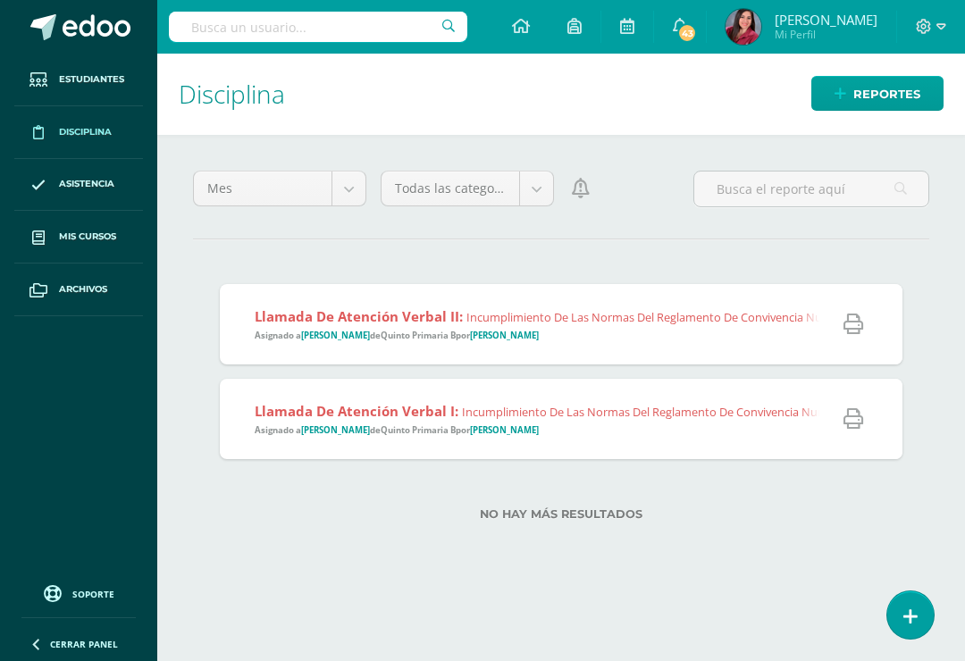
click at [907, 614] on icon at bounding box center [910, 616] width 14 height 19
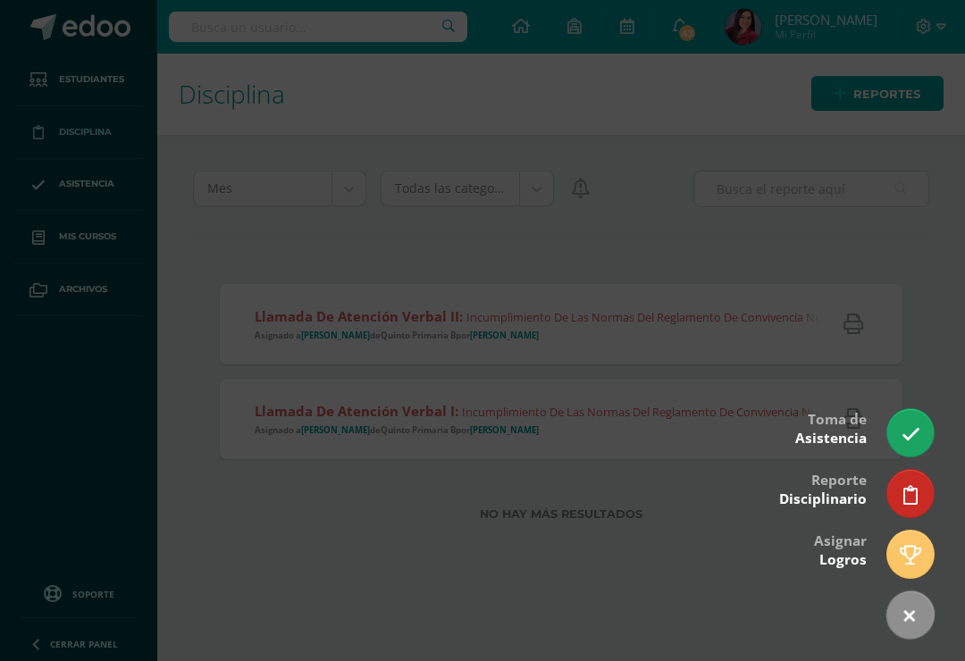
click at [912, 497] on icon at bounding box center [910, 495] width 14 height 19
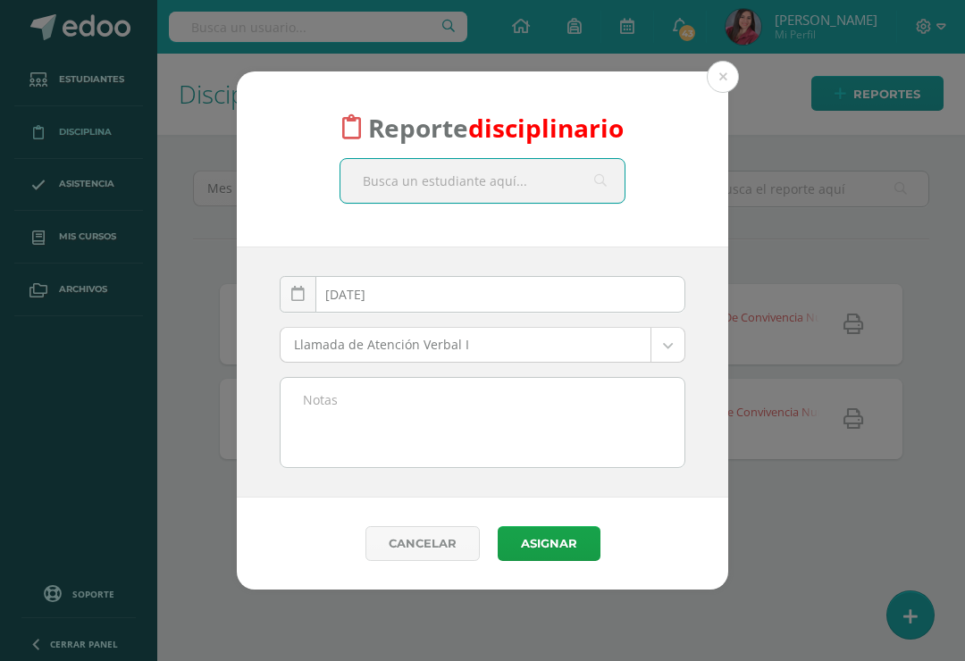
click at [503, 191] on input "text" at bounding box center [482, 181] width 284 height 44
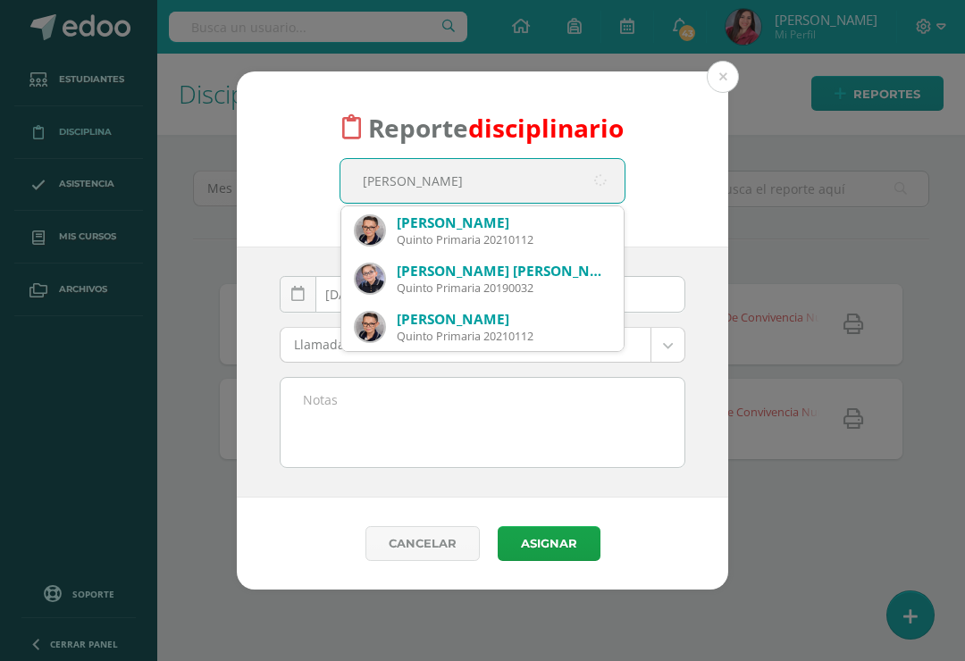
type input "[PERSON_NAME]"
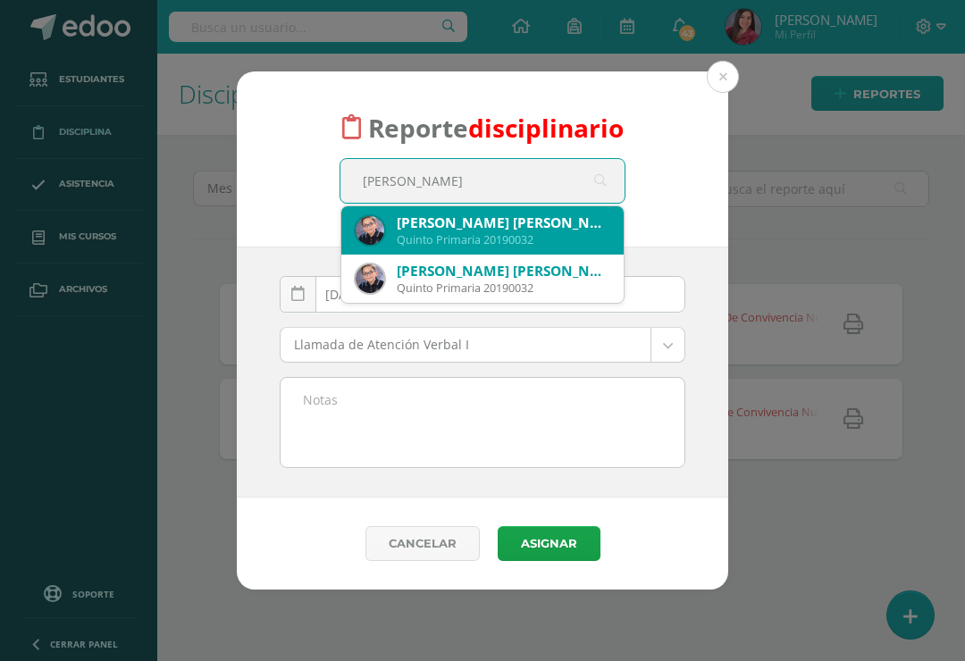
click at [550, 232] on div "[PERSON_NAME] [PERSON_NAME]" at bounding box center [503, 222] width 213 height 19
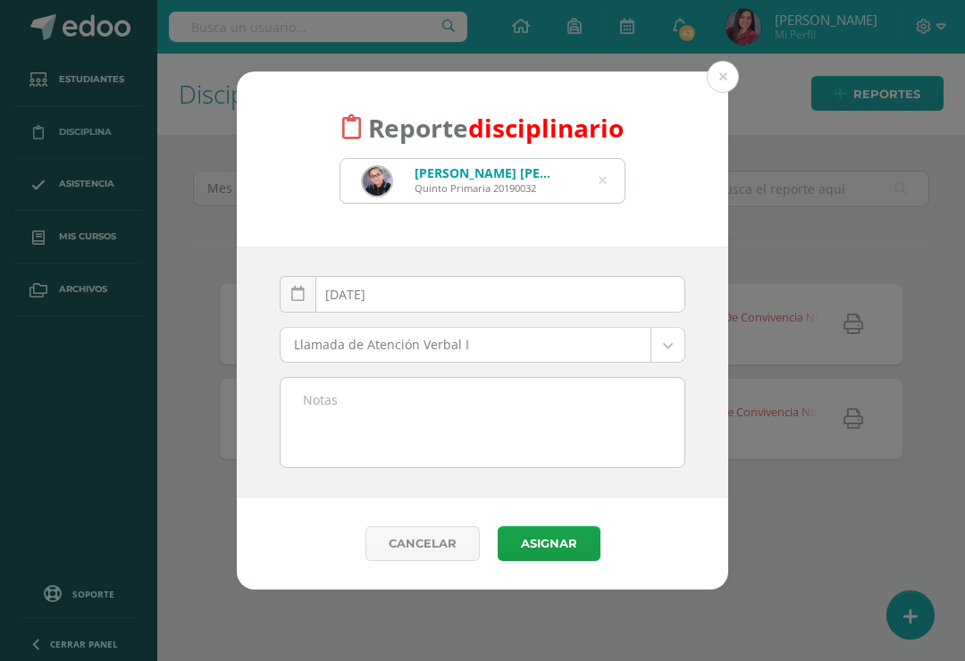
click at [550, 345] on body "Reporte disciplinario Sebastián Noa Benjamín Porras Alpirez Quinto Primaria 201…" at bounding box center [482, 330] width 965 height 661
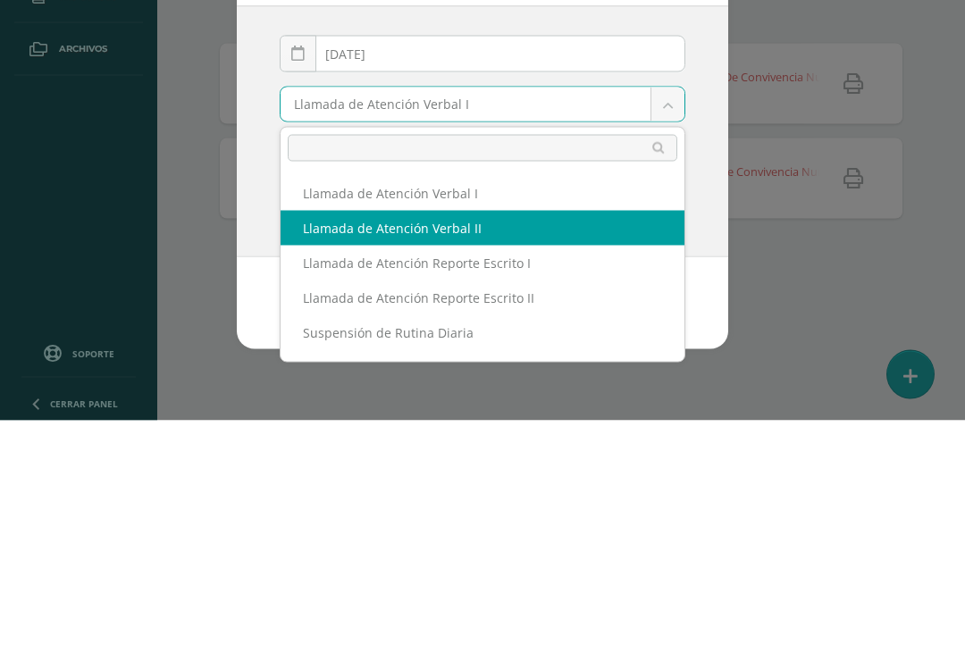
select select "12"
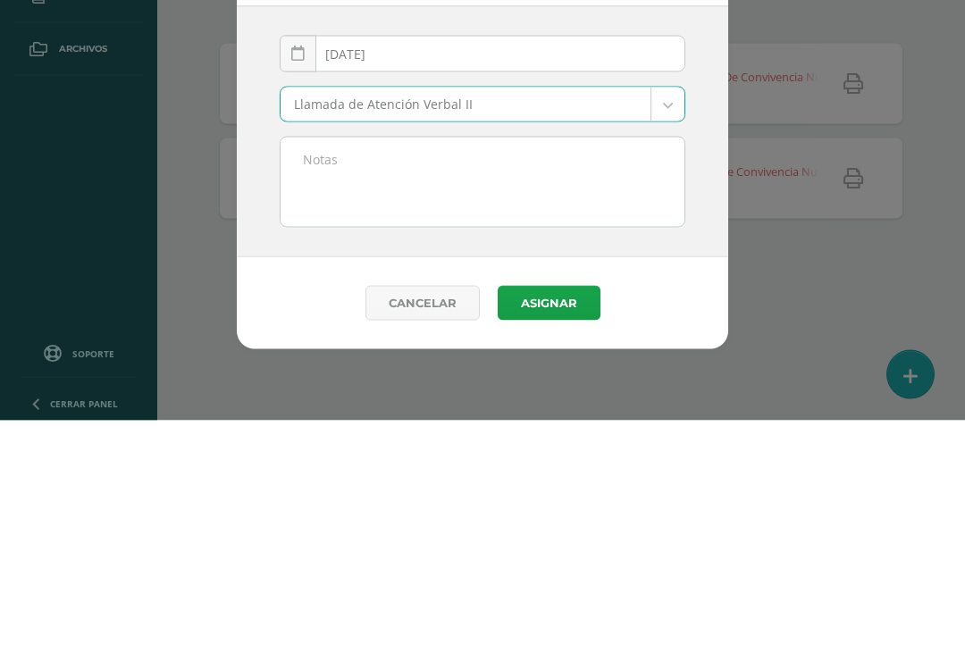
click at [555, 378] on textarea at bounding box center [482, 422] width 404 height 89
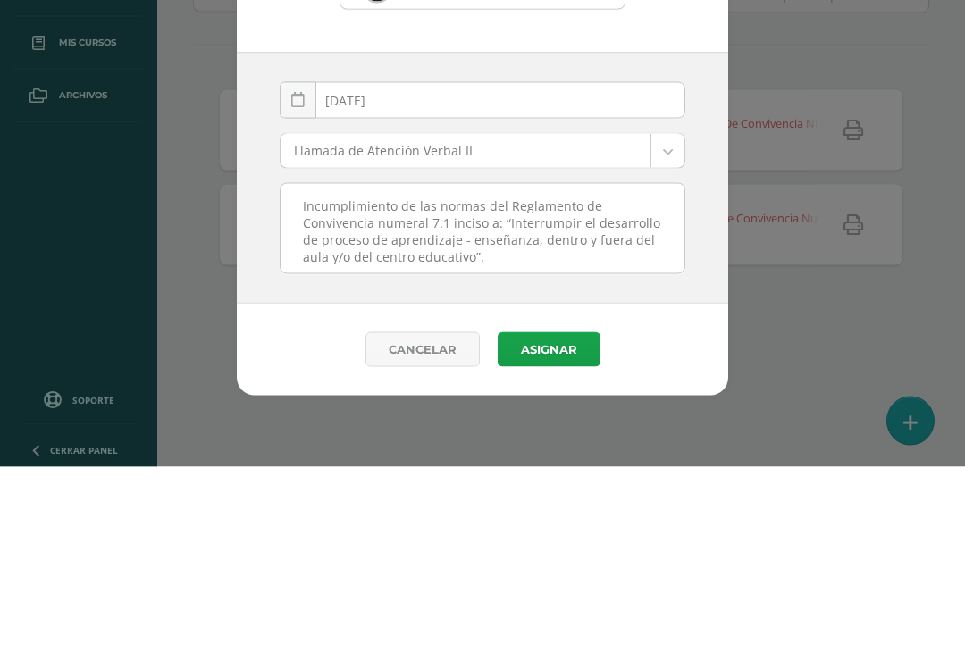
scroll to position [28, 0]
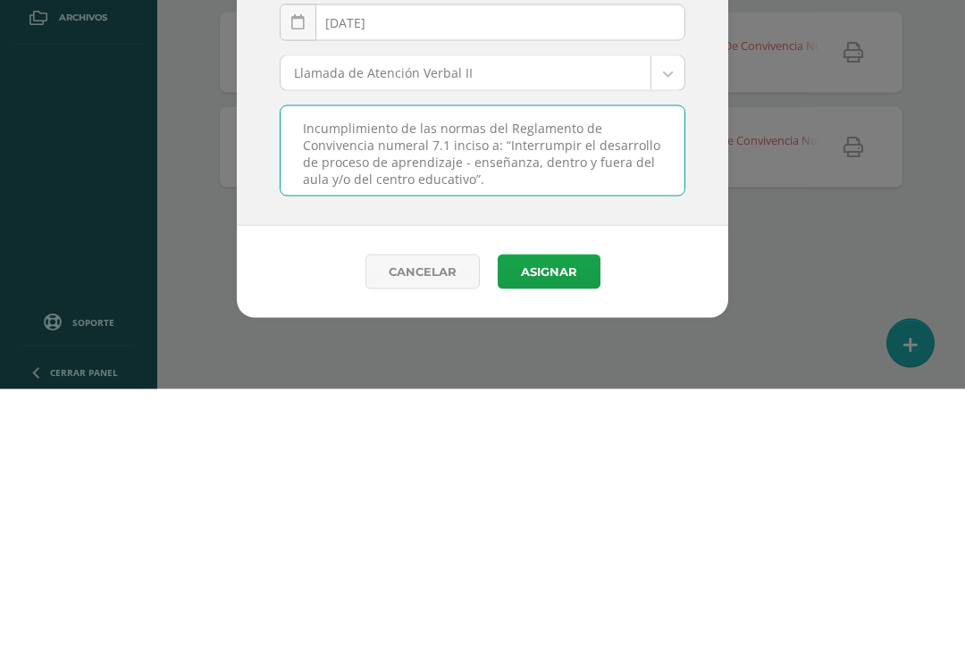
type textarea "Incumplimiento de las normas del Reglamento de Convivencia numeral 7.1 inciso a…"
click at [570, 277] on input "[DATE]" at bounding box center [482, 294] width 404 height 35
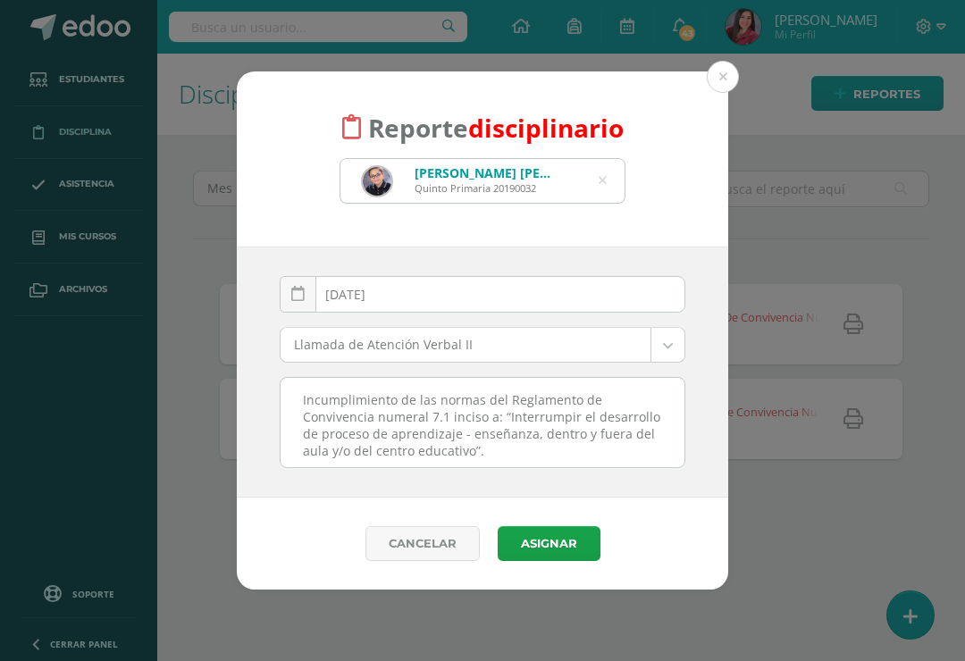
type input "[DATE]"
click at [572, 546] on button "Asignar" at bounding box center [549, 543] width 103 height 35
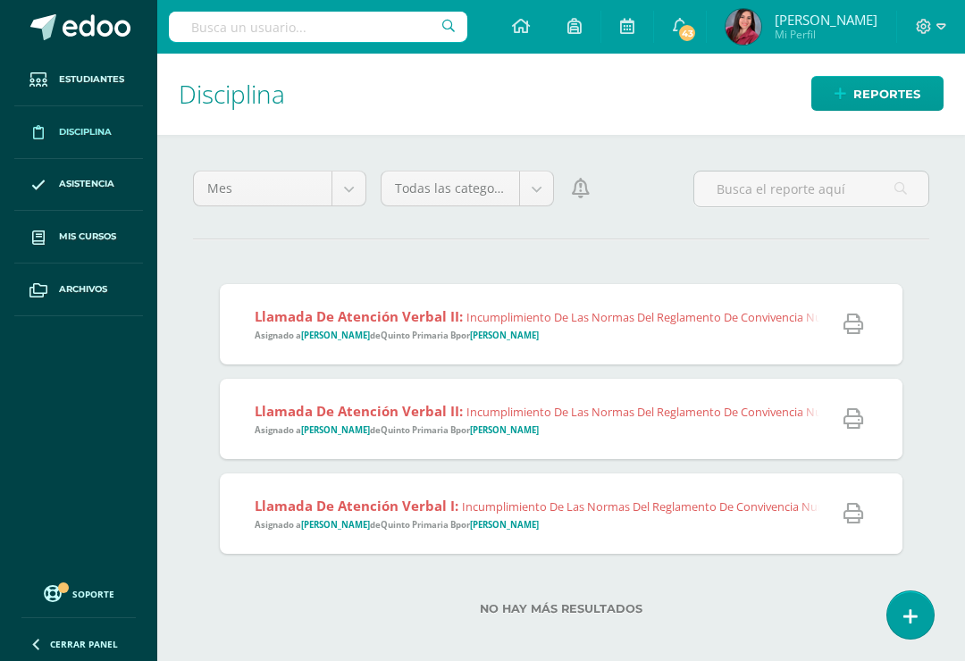
click at [905, 604] on link at bounding box center [910, 614] width 46 height 47
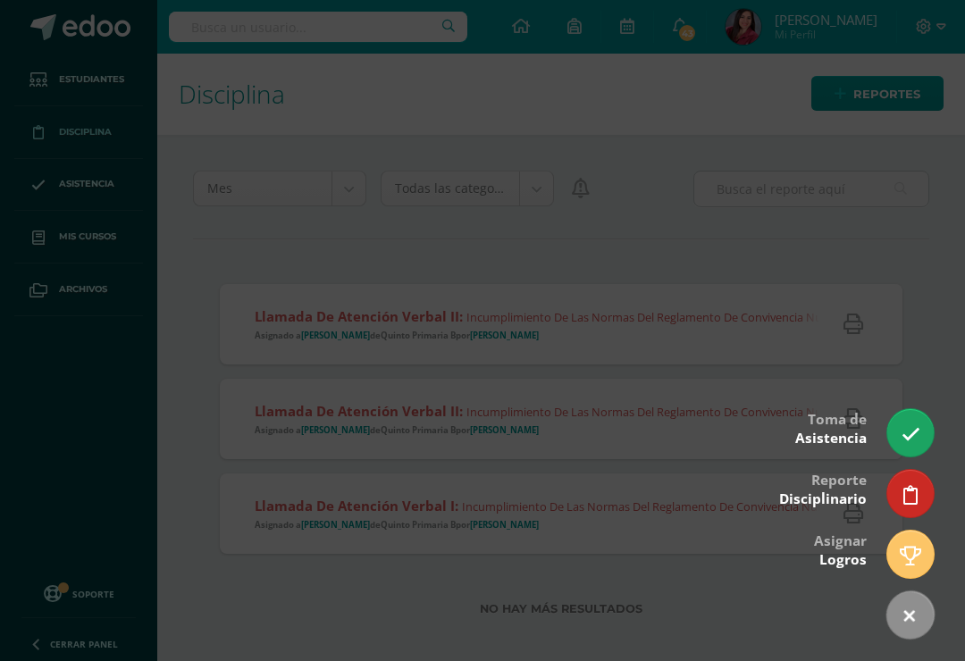
click at [915, 501] on icon at bounding box center [910, 495] width 14 height 19
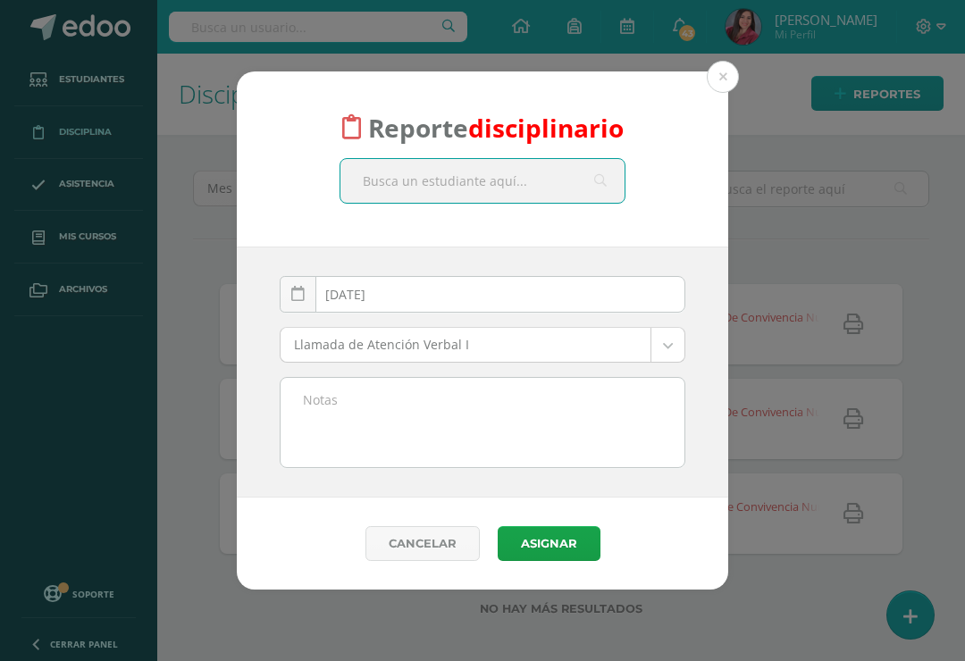
click at [515, 189] on input "text" at bounding box center [482, 181] width 284 height 44
type input "[PERSON_NAME]"
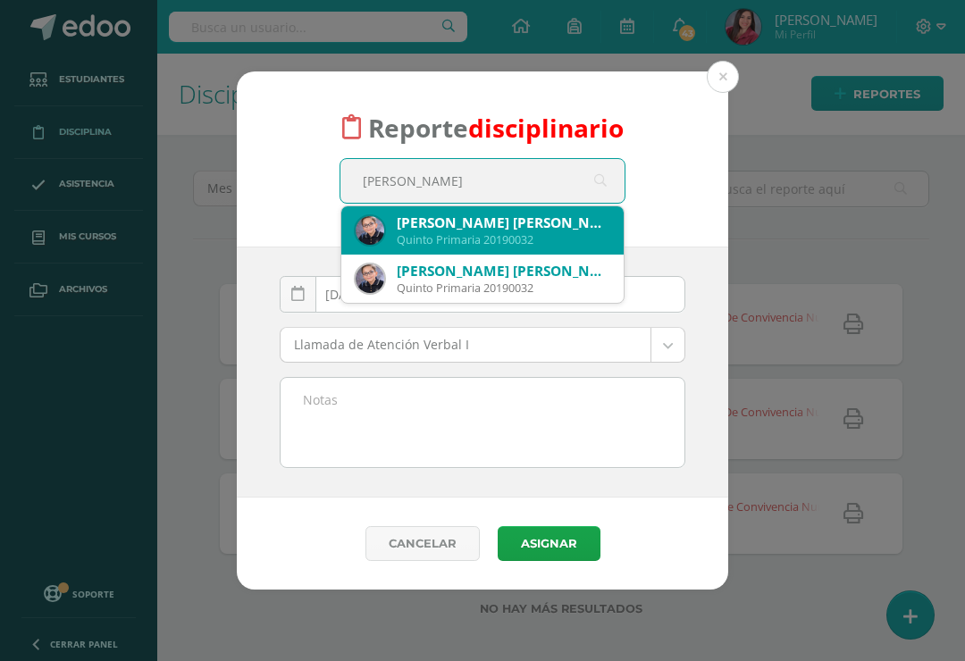
click at [528, 222] on div "[PERSON_NAME] [PERSON_NAME]" at bounding box center [503, 222] width 213 height 19
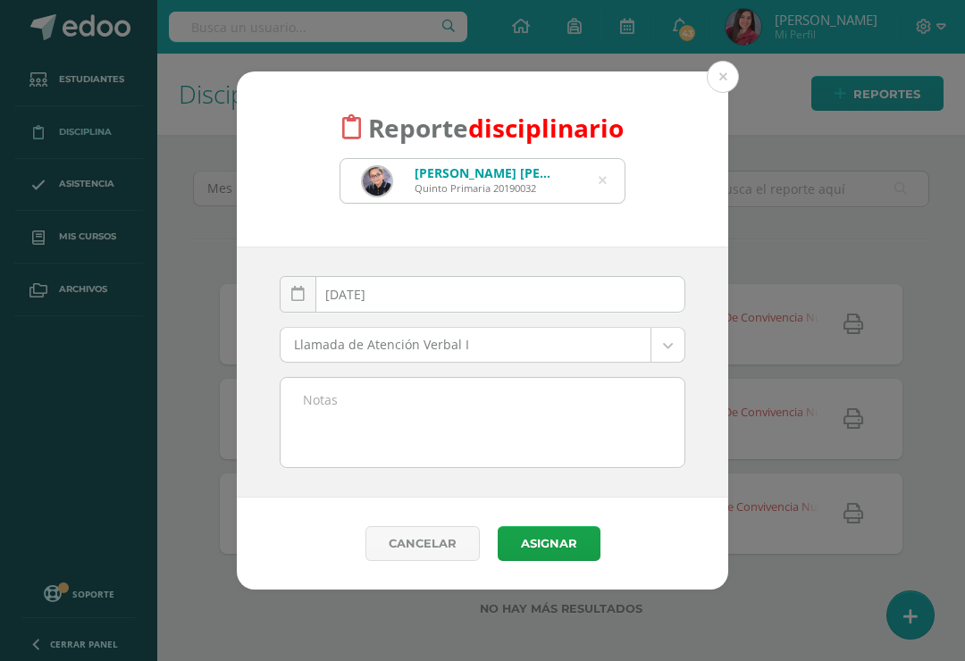
click at [538, 342] on body "Reporte disciplinario Sebastián Noa Benjamín Porras Alpirez Quinto Primaria 201…" at bounding box center [482, 330] width 965 height 661
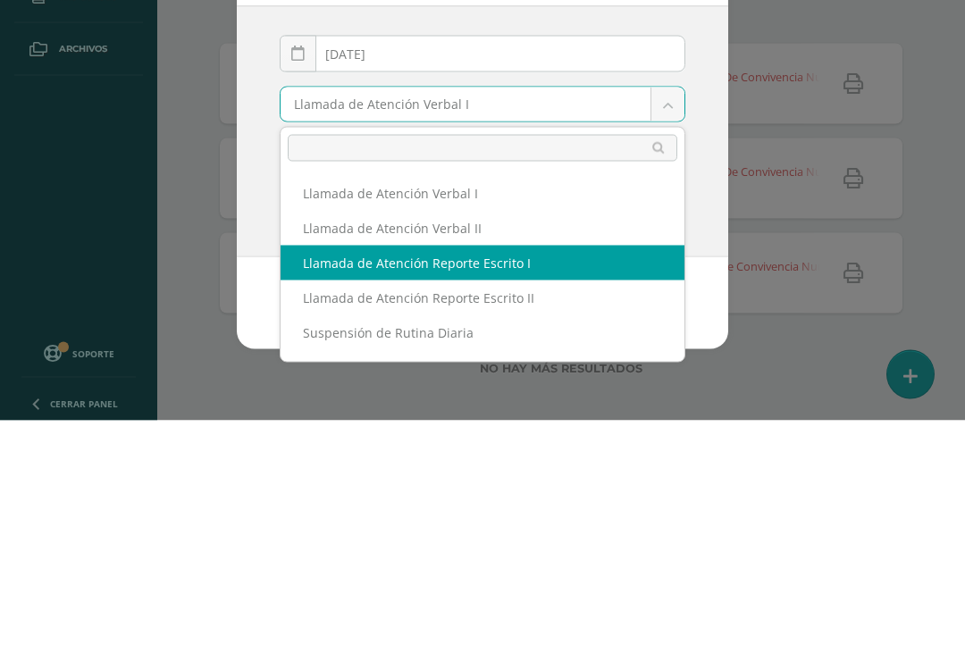
select select "13"
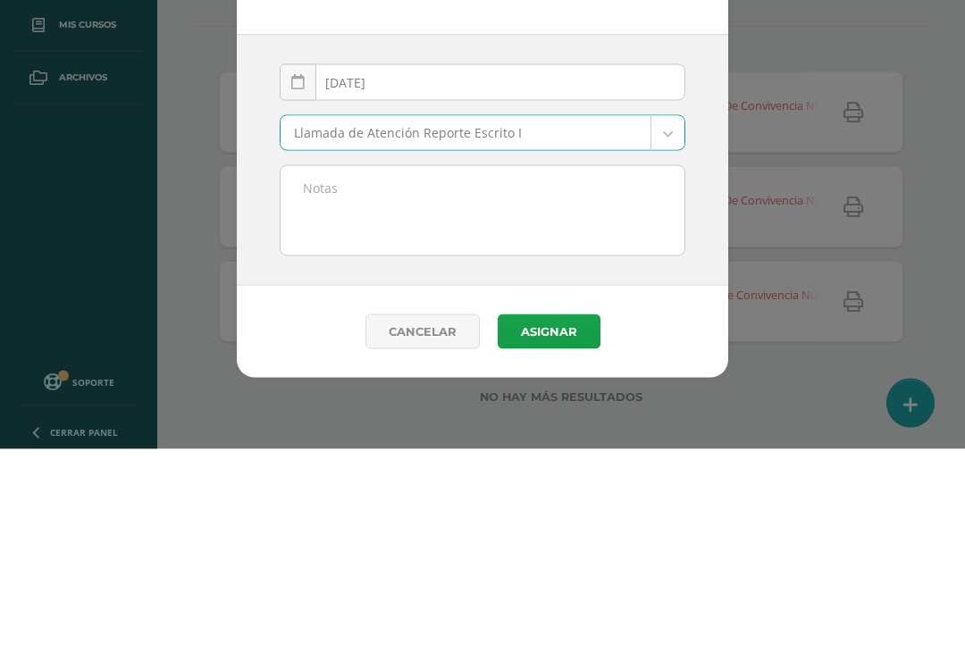
click at [483, 378] on textarea at bounding box center [482, 422] width 404 height 89
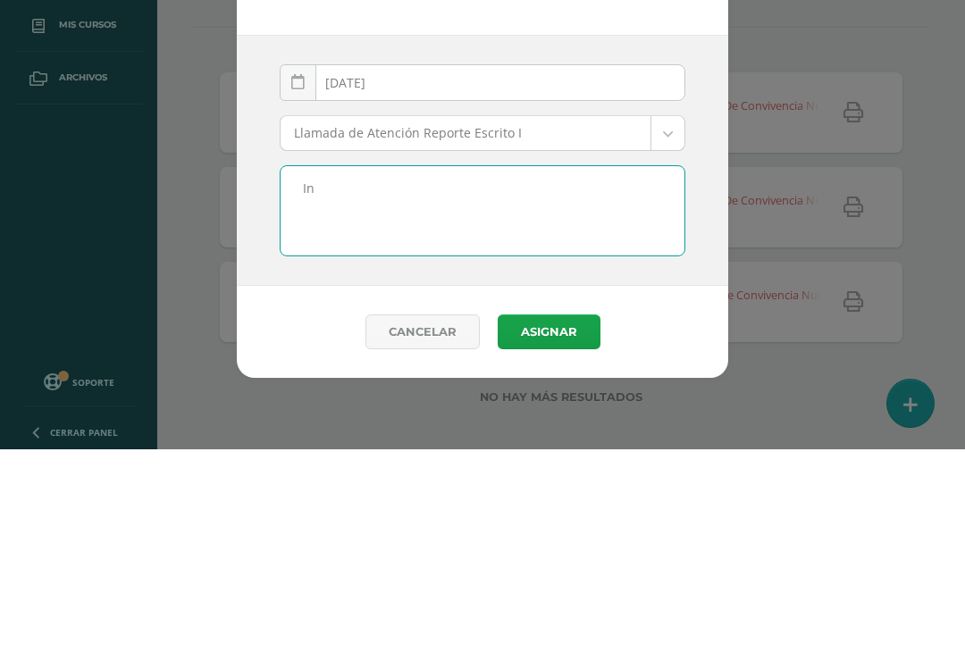
type textarea "I"
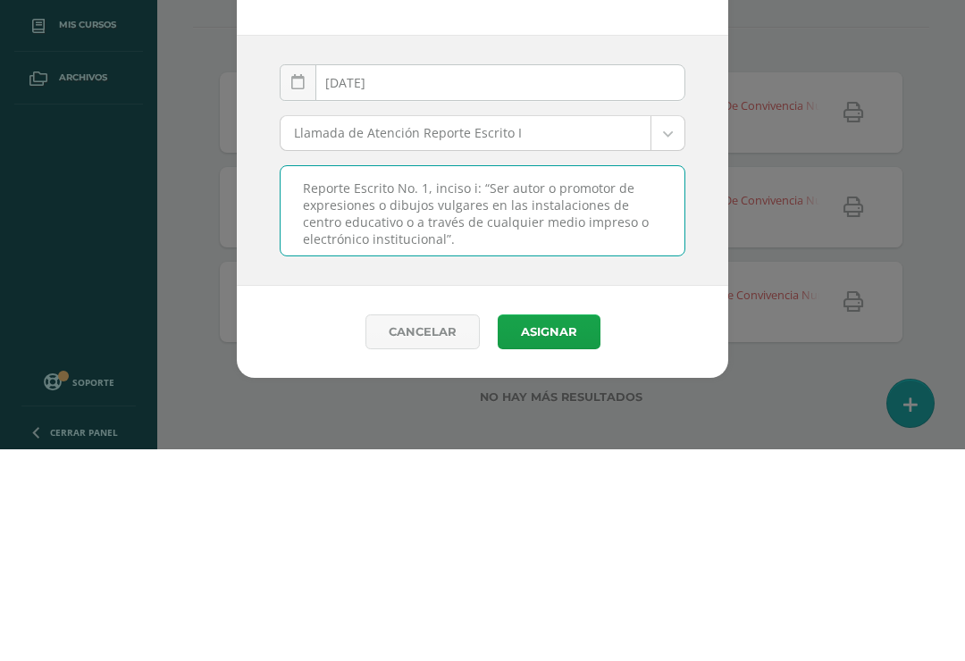
click at [302, 378] on textarea "Reporte Escrito No. 1, inciso i: “Ser autor o promotor de expresiones o dibujos…" at bounding box center [482, 422] width 404 height 89
click at [574, 378] on textarea "Incumplimiento de las normas del Reglamento de Convivencia numeral 7.2 Reporte …" at bounding box center [482, 422] width 404 height 89
click at [575, 378] on textarea "Incumplimiento de las normas del Reglamento de Convivencia numeral 7.2 Reporte …" at bounding box center [482, 422] width 404 height 89
click at [315, 378] on textarea "Incumplimiento de las normas del Reglamento de Convivencia numeral 7.2, inciso …" at bounding box center [482, 422] width 404 height 89
click at [314, 378] on textarea "Incumplimiento de las normas del Reglamento de Convivencia numeral 7.2, inciso …" at bounding box center [482, 422] width 404 height 89
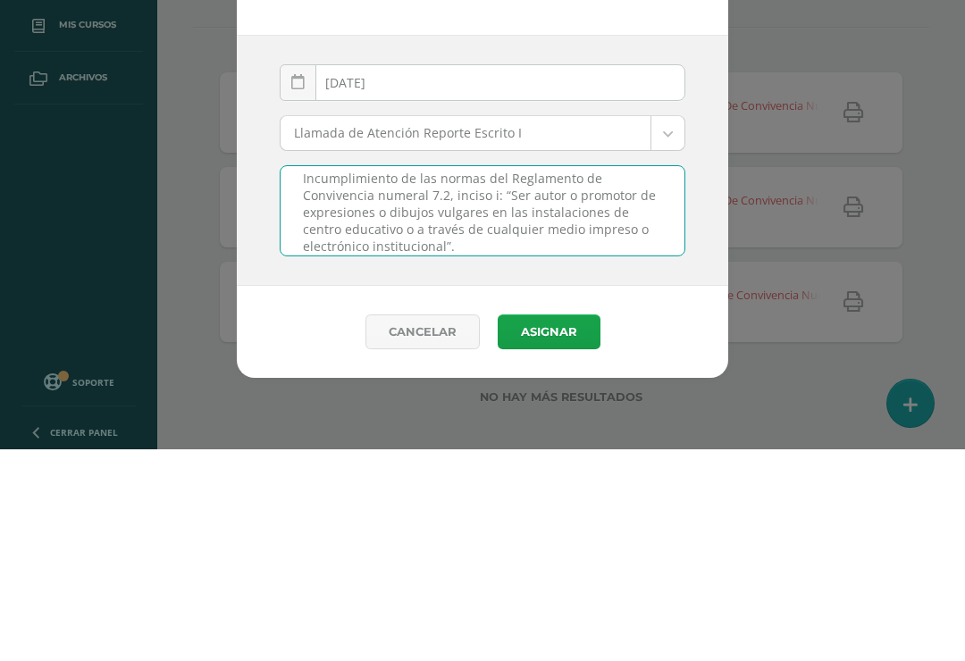
scroll to position [5, 0]
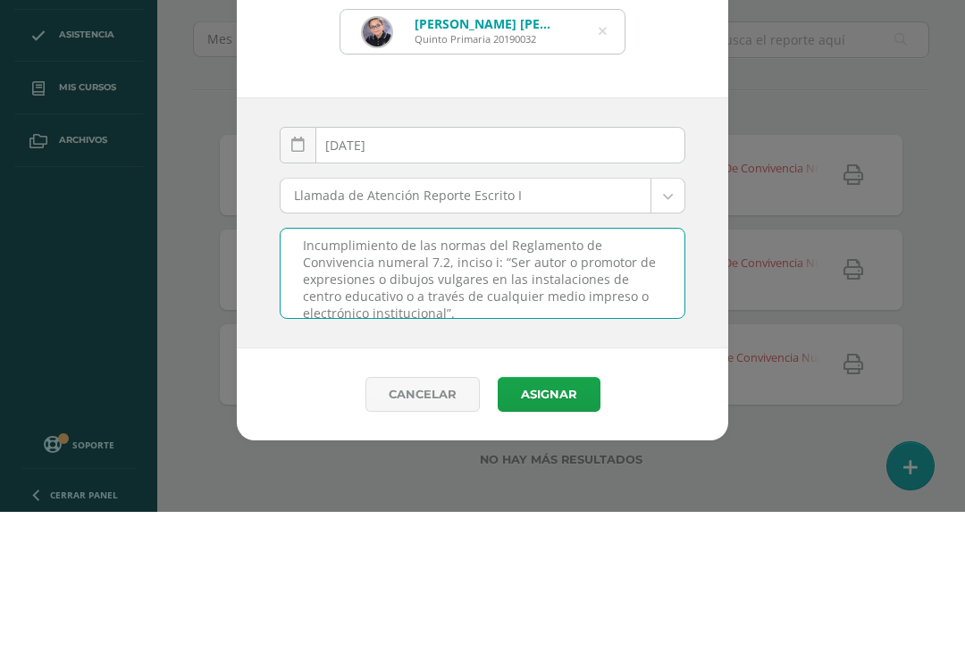
type textarea "Incumplimiento de las normas del Reglamento de Convivencia numeral 7.2, inciso …"
click at [555, 196] on body "Reporte disciplinario Sebastián Noa Benjamín Porras Alpirez Quinto Primaria 201…" at bounding box center [482, 330] width 965 height 661
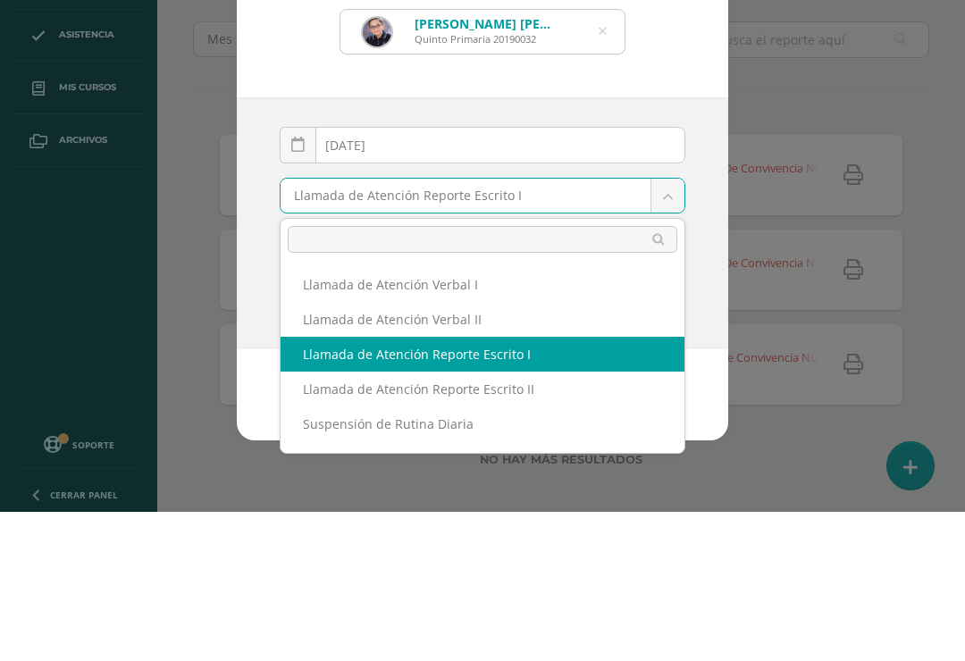
scroll to position [28, 0]
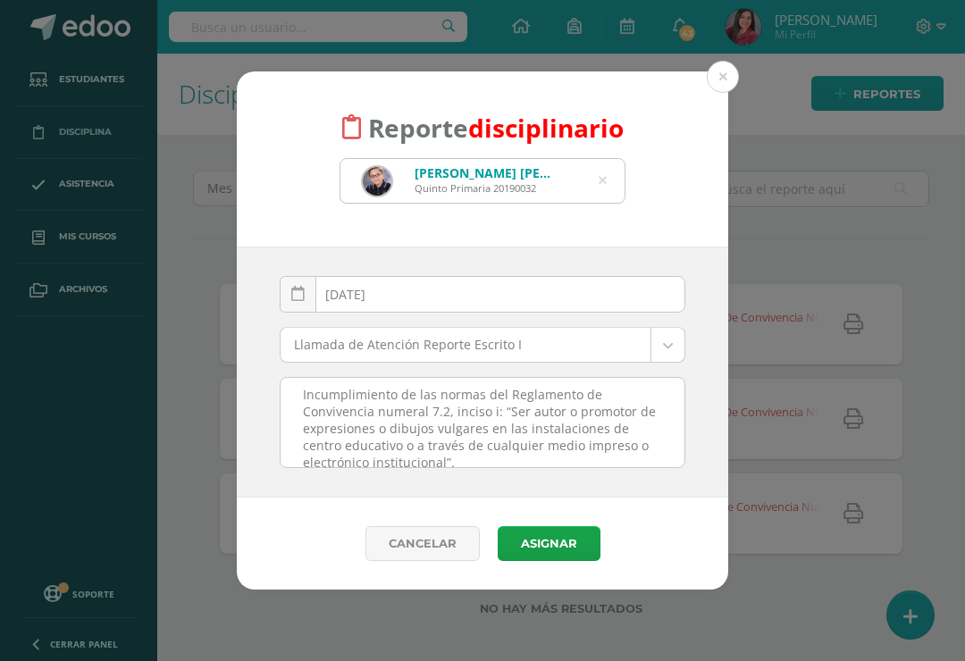
click at [574, 541] on button "Asignar" at bounding box center [549, 543] width 103 height 35
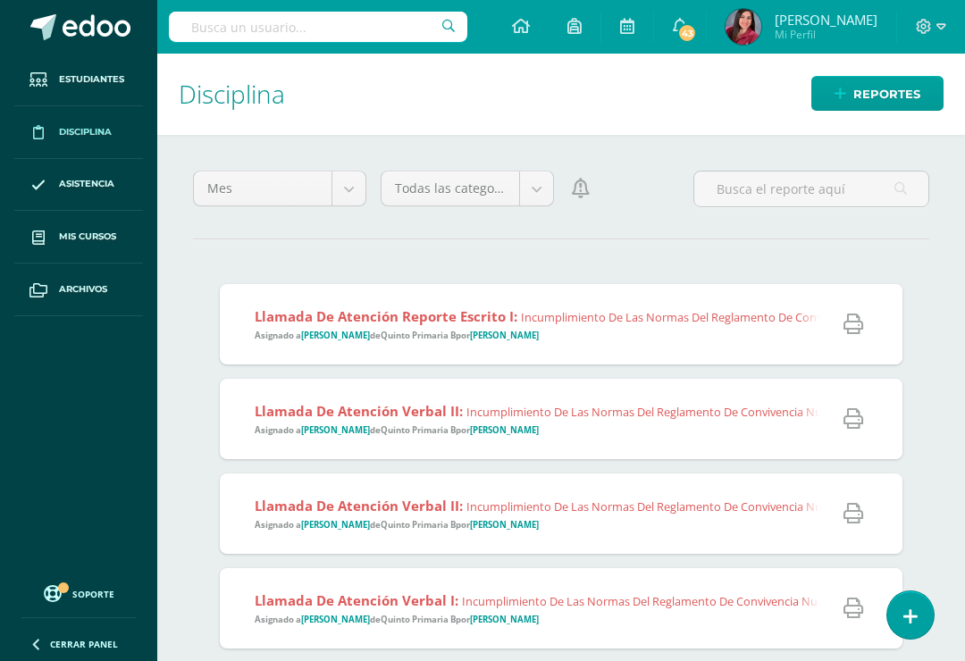
click at [917, 612] on icon at bounding box center [910, 616] width 14 height 19
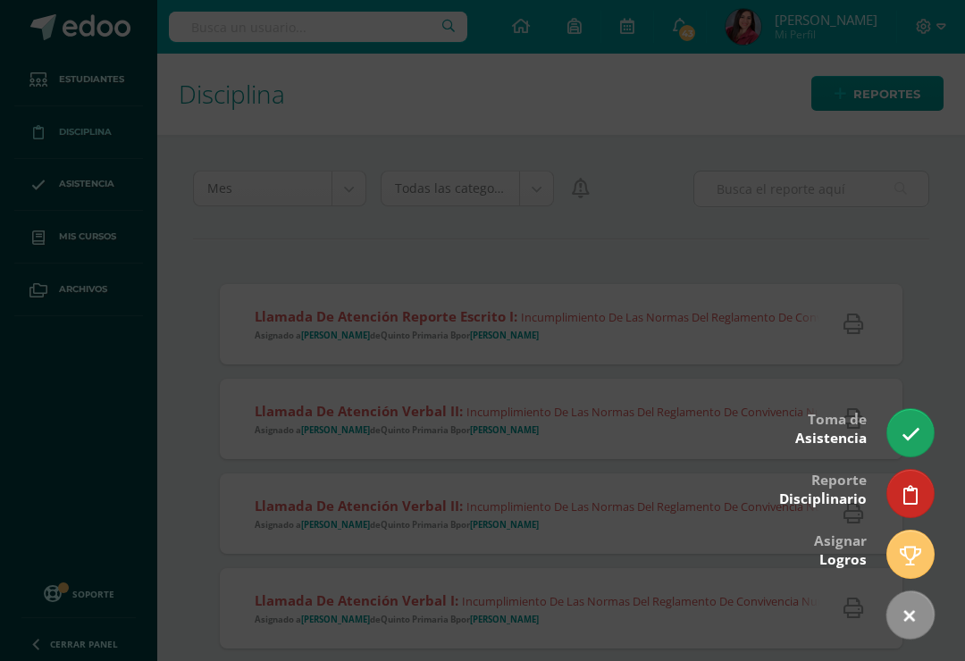
click at [915, 496] on icon at bounding box center [910, 495] width 14 height 19
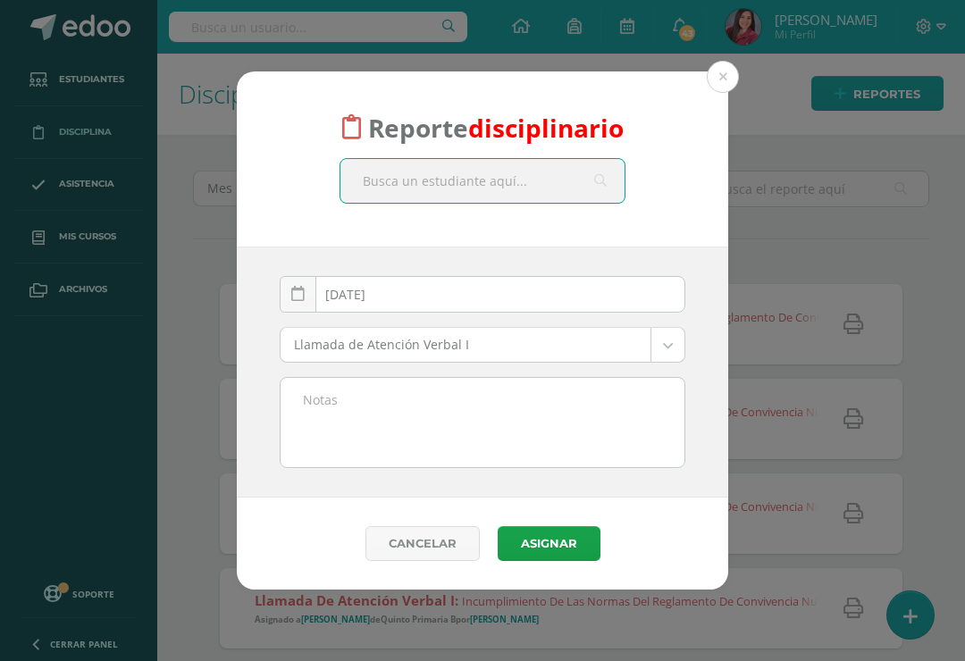
click at [522, 346] on body "Reporte disciplinario 2025-08-11 August, 2025 Mo Tu We Th Fr Sa Su 28 29 30 31 …" at bounding box center [482, 330] width 965 height 661
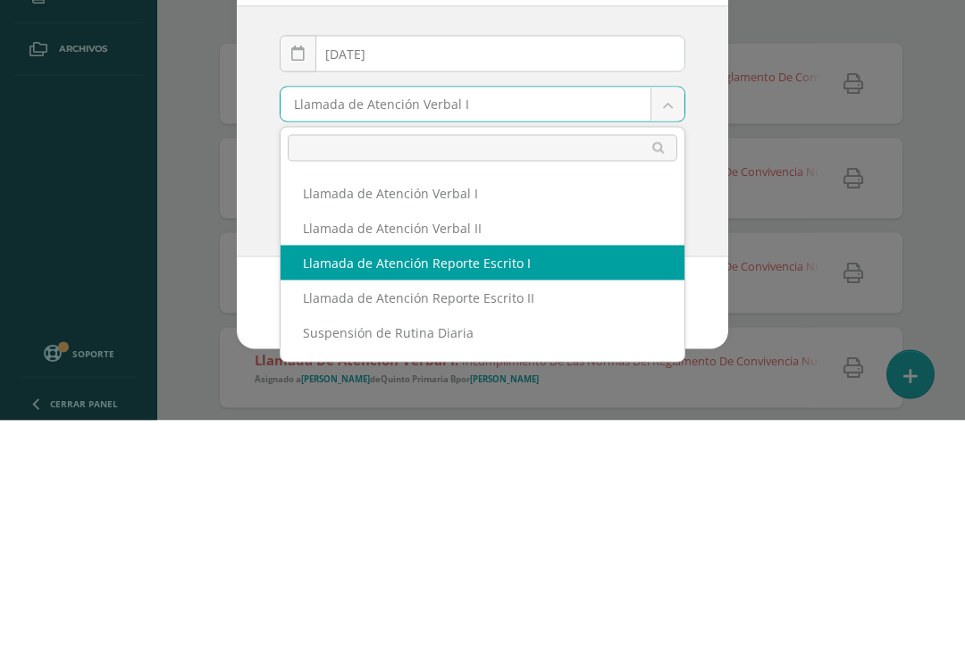
select select "13"
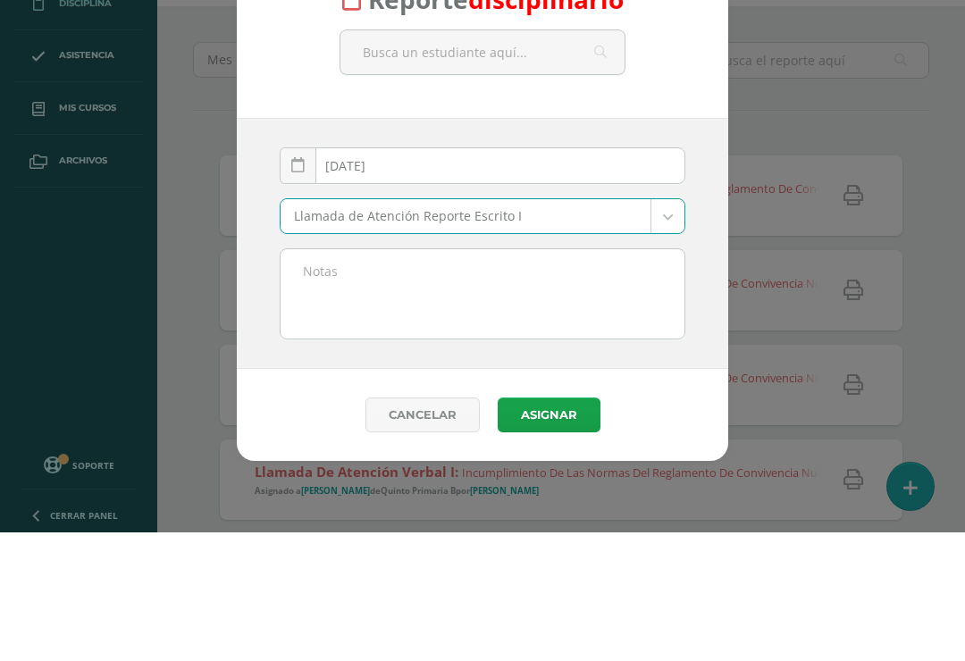
click at [496, 159] on input "text" at bounding box center [482, 181] width 284 height 44
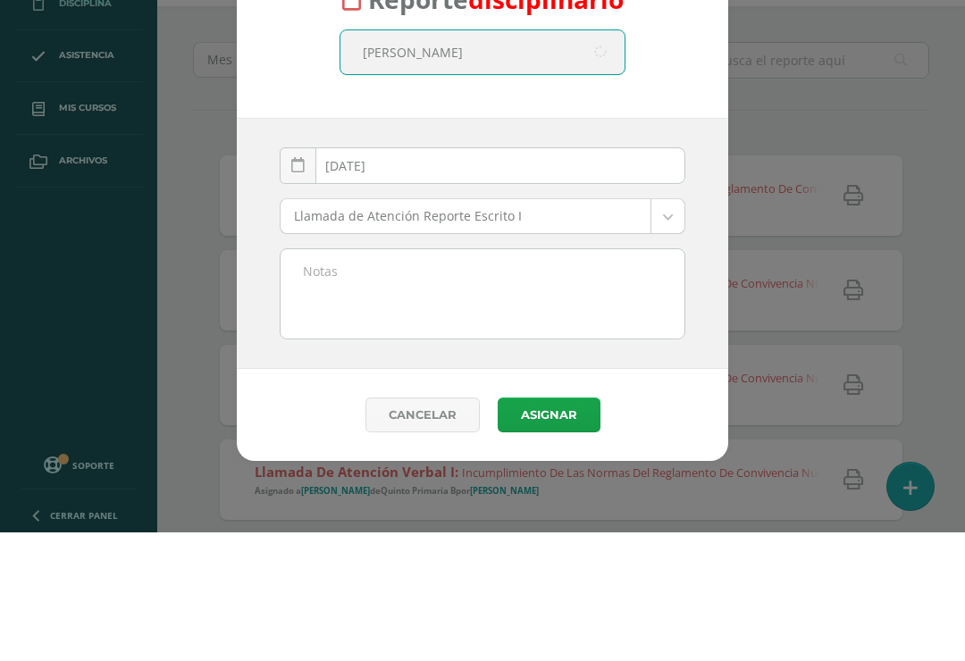
type input "Jorge"
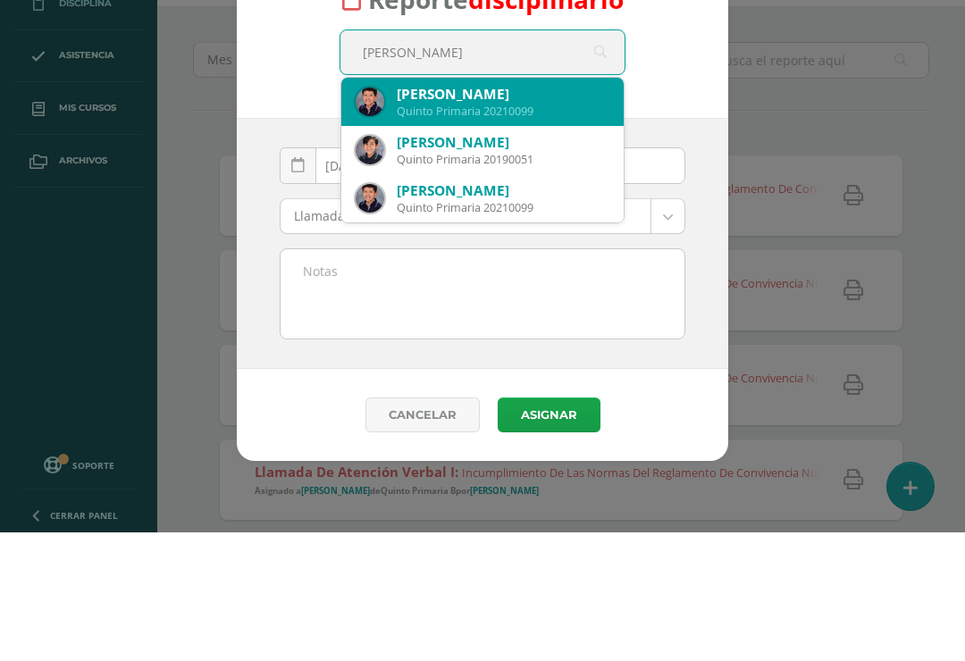
click at [522, 213] on div "Jorge Andrés Estrada Hernández" at bounding box center [503, 222] width 213 height 19
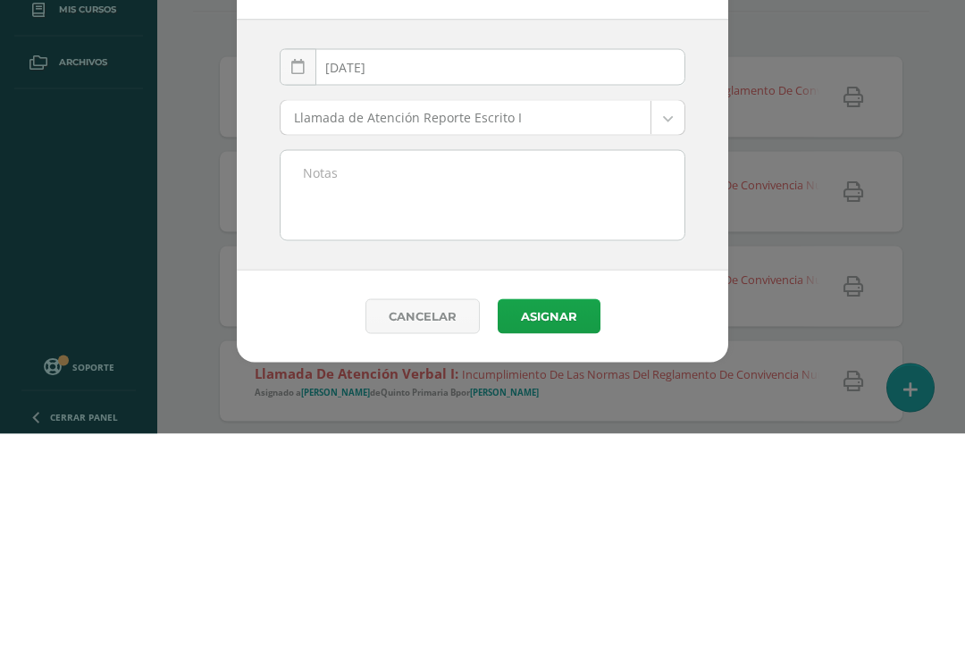
click at [519, 378] on textarea at bounding box center [482, 422] width 404 height 89
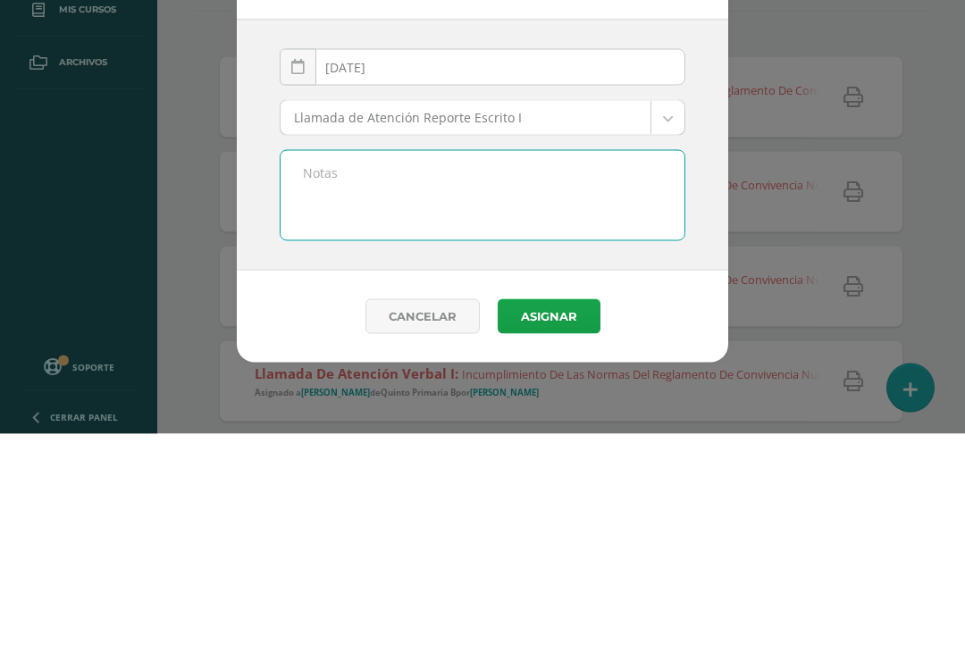
paste textarea "Incumplimiento de las normas del Reglamento de Convivencia numeral 7.2, inciso …"
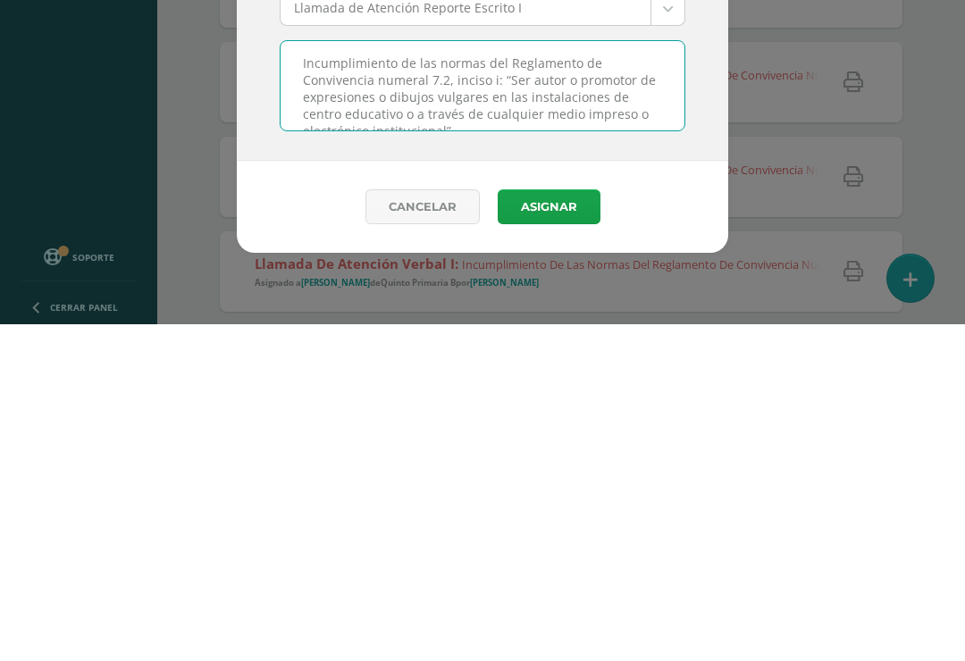
scroll to position [138, 0]
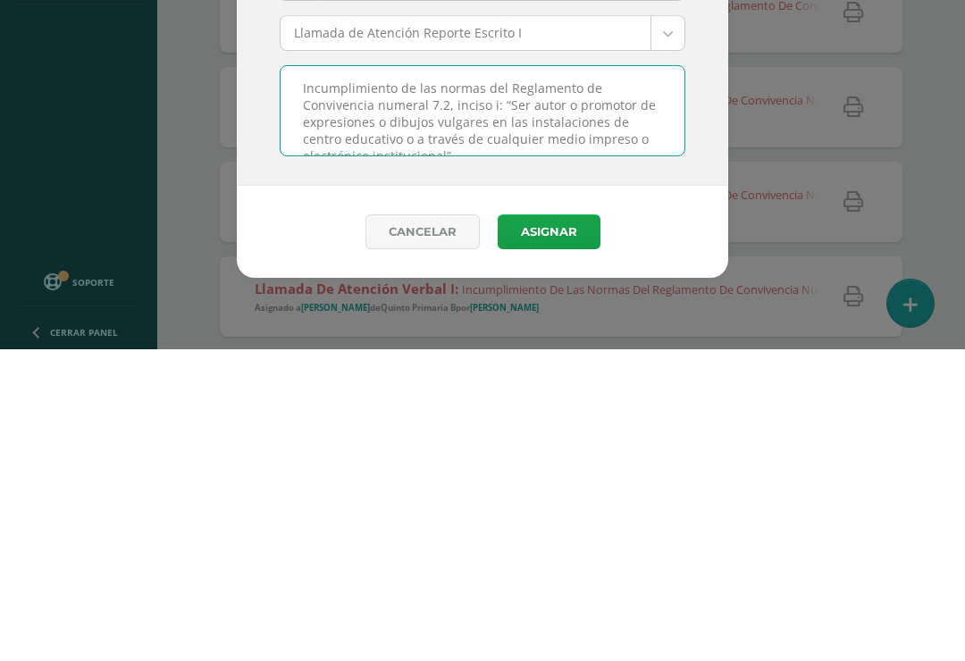
type textarea "Incumplimiento de las normas del Reglamento de Convivencia numeral 7.2, inciso …"
click at [552, 526] on button "Asignar" at bounding box center [549, 543] width 103 height 35
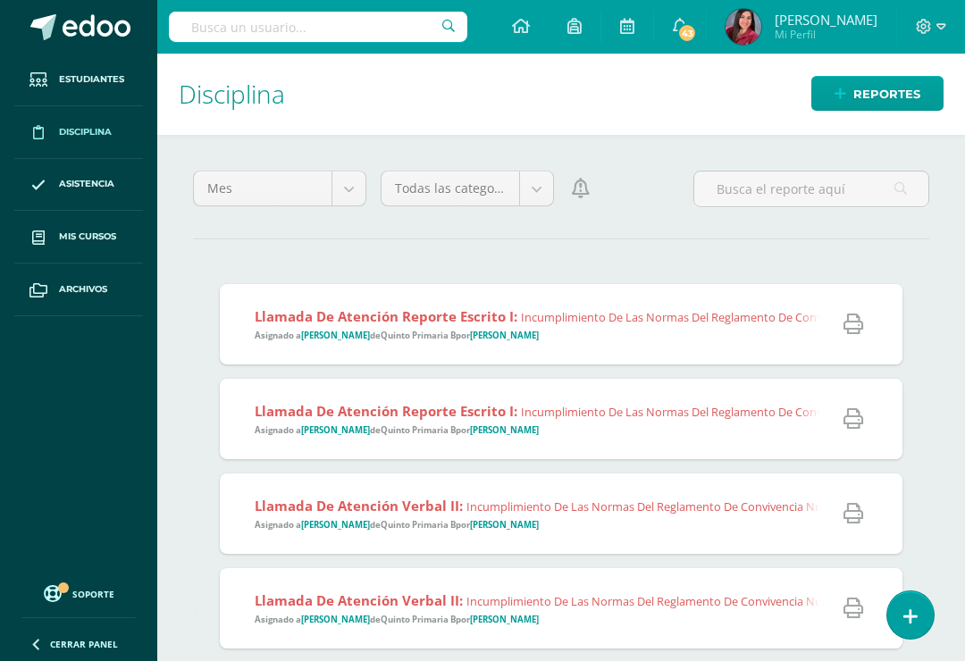
click at [910, 612] on icon at bounding box center [910, 616] width 14 height 19
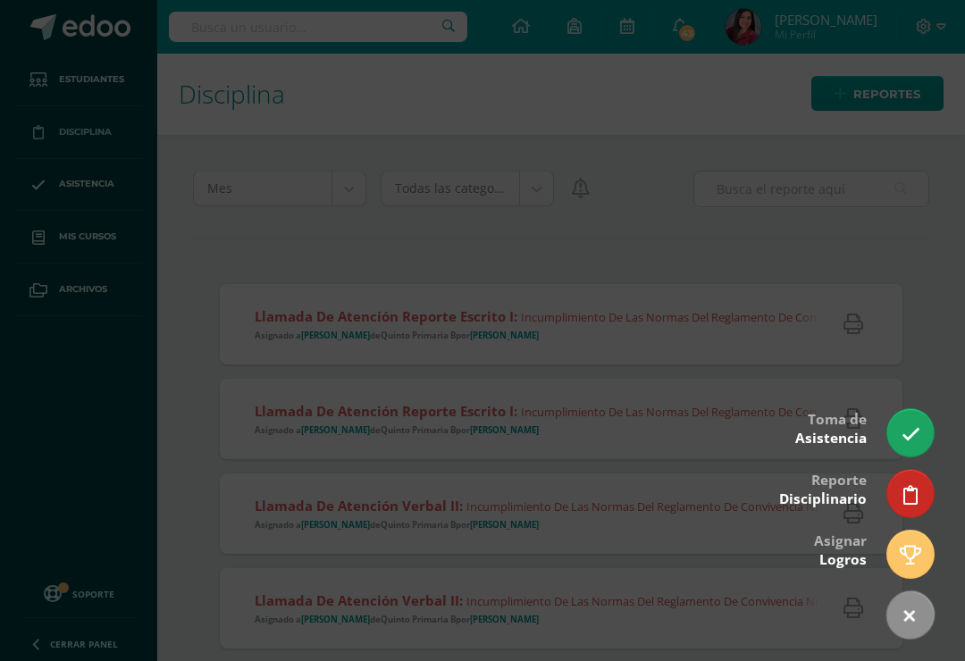
click at [904, 490] on icon at bounding box center [910, 495] width 14 height 19
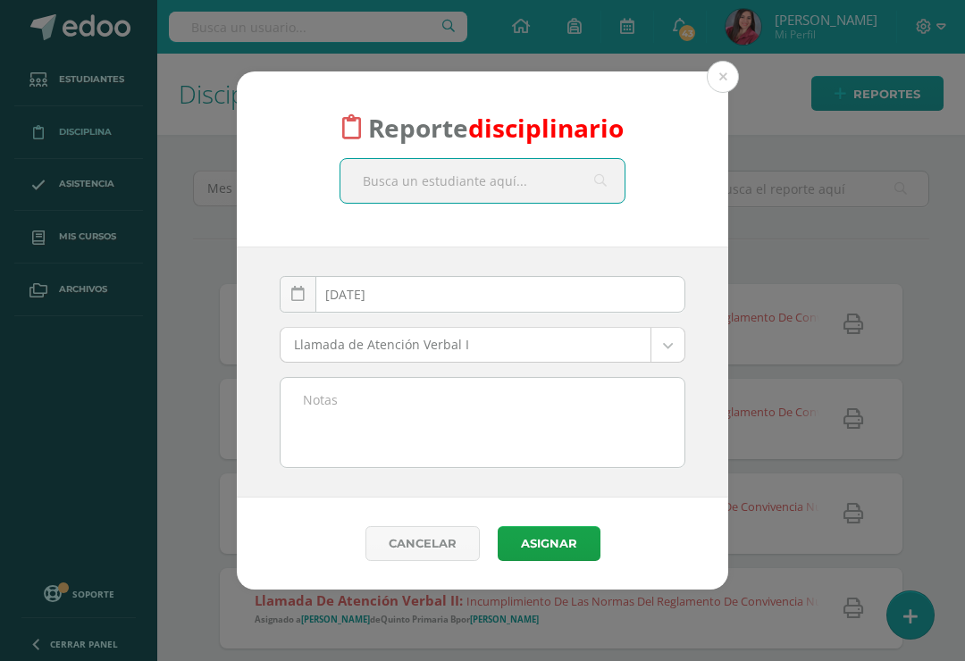
click at [506, 179] on input "text" at bounding box center [482, 181] width 284 height 44
type input "Gabriel"
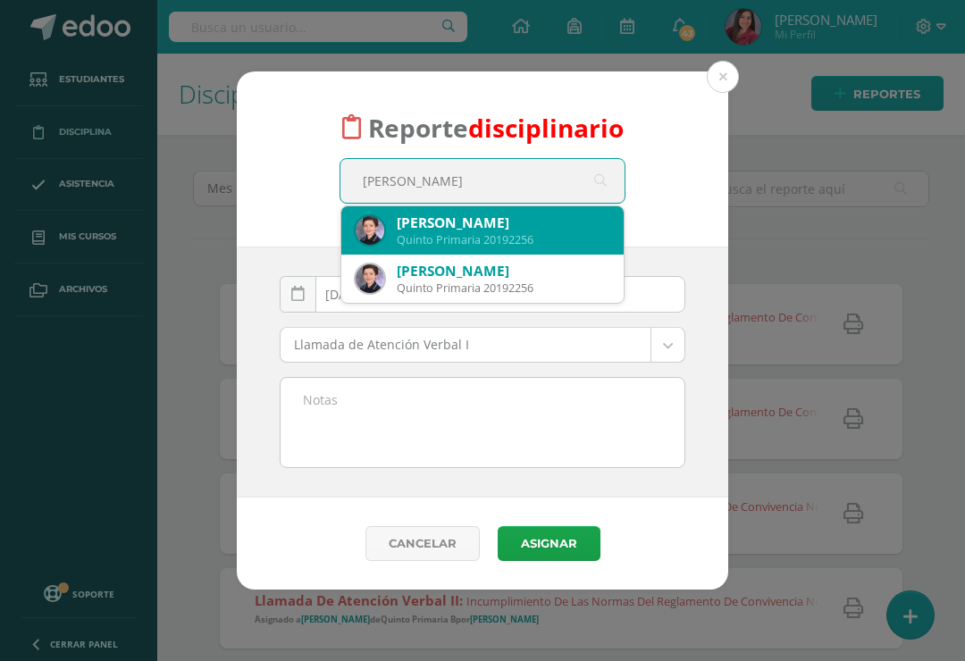
click at [497, 224] on div "Gabriel Ramírez León" at bounding box center [503, 222] width 213 height 19
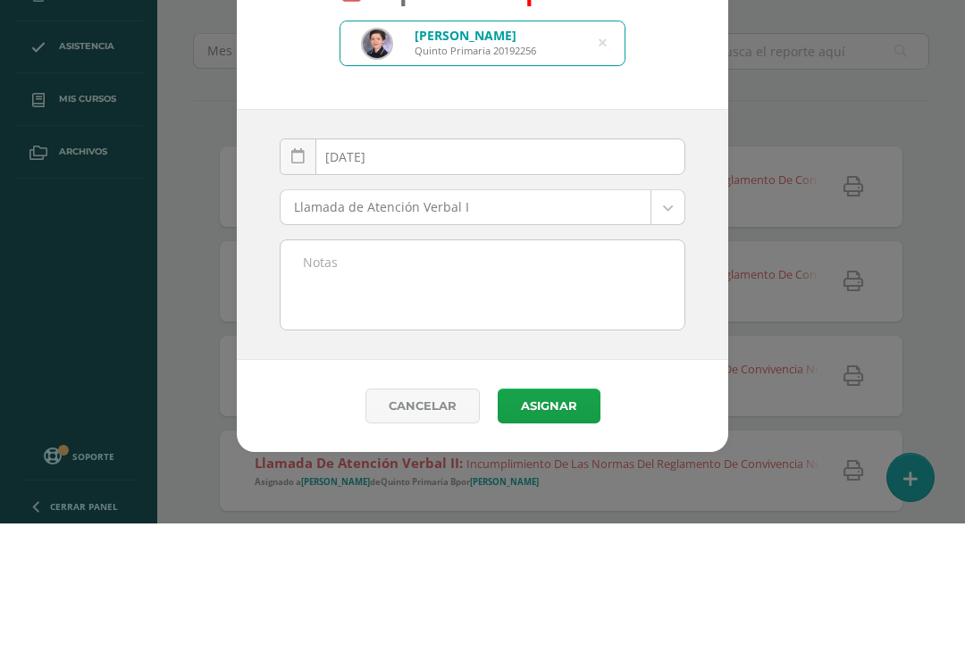
click at [565, 223] on body "Reporte disciplinario Gabriel Ramírez León Quinto Primaria 20192256 Gabriel 202…" at bounding box center [482, 330] width 965 height 661
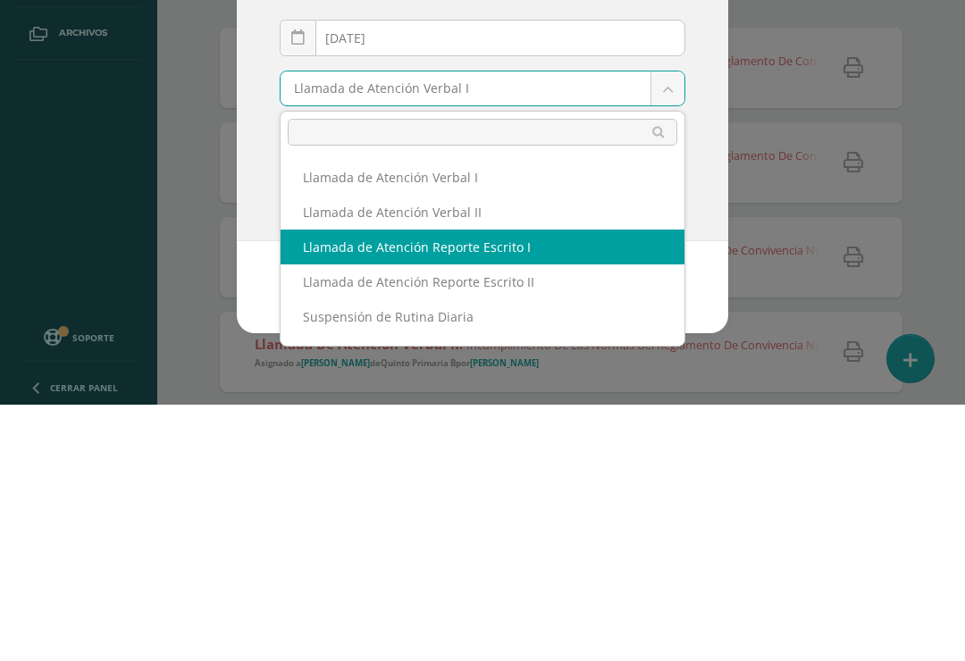
select select "13"
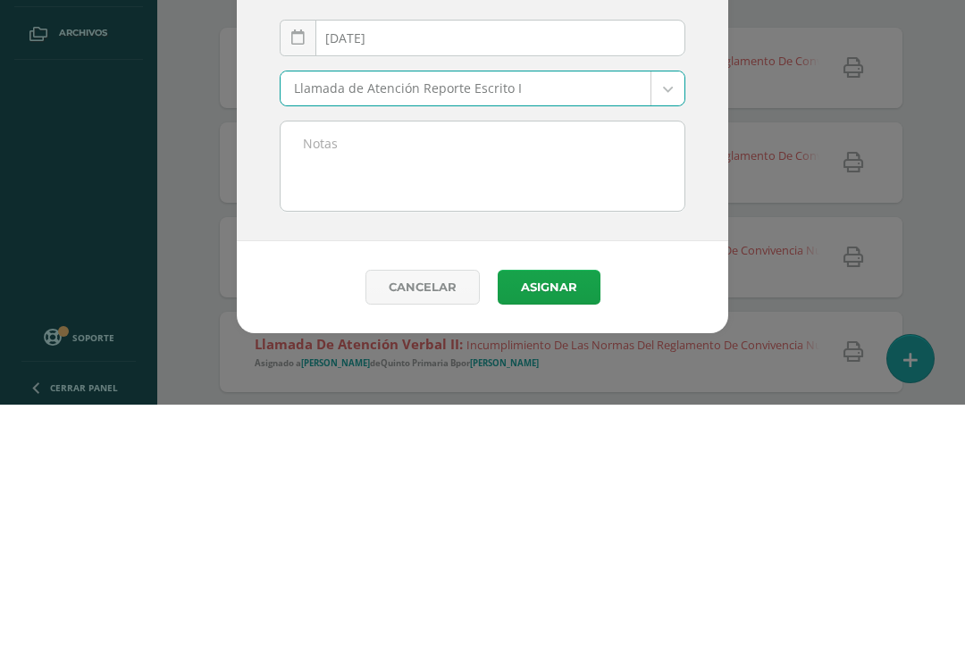
click at [508, 378] on textarea at bounding box center [482, 422] width 404 height 89
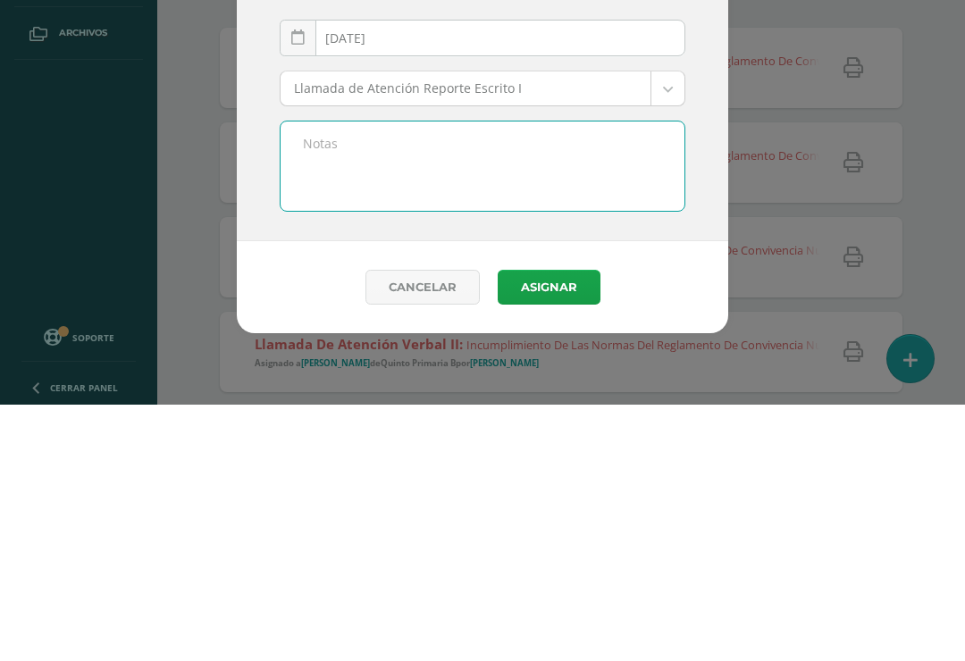
paste textarea "Incumplimiento de las normas del Reglamento de Convivencia numeral 7.2, inciso …"
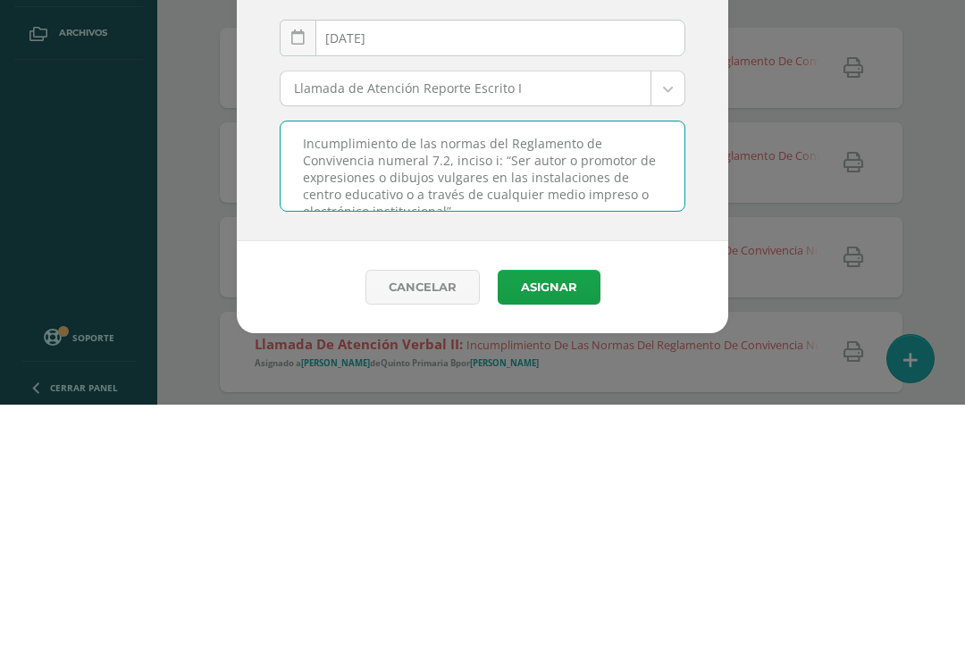
scroll to position [14, 0]
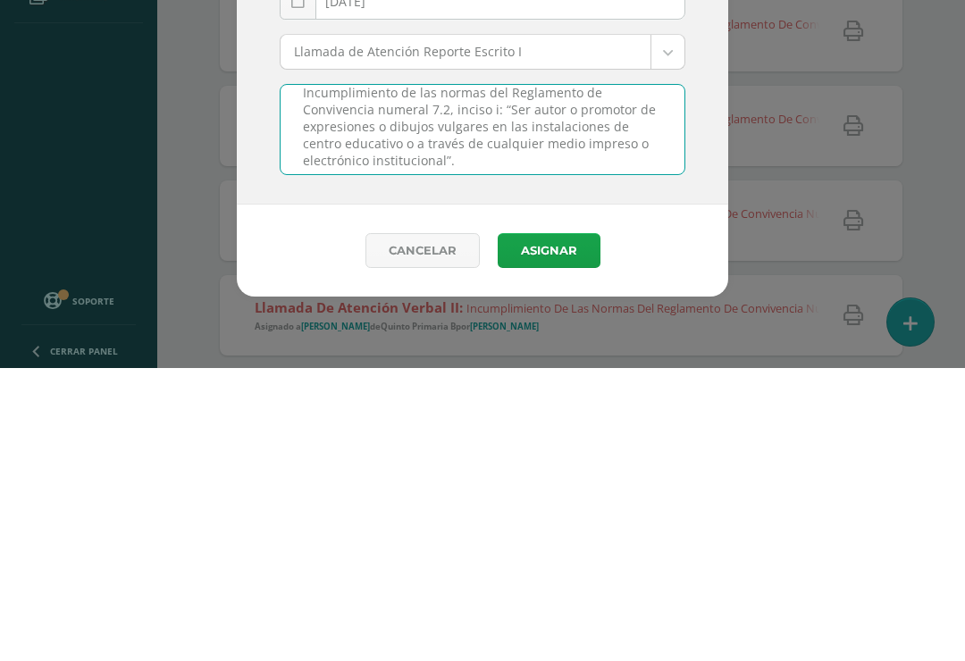
type textarea "Incumplimiento de las normas del Reglamento de Convivencia numeral 7.2, inciso …"
click at [540, 526] on button "Asignar" at bounding box center [549, 543] width 103 height 35
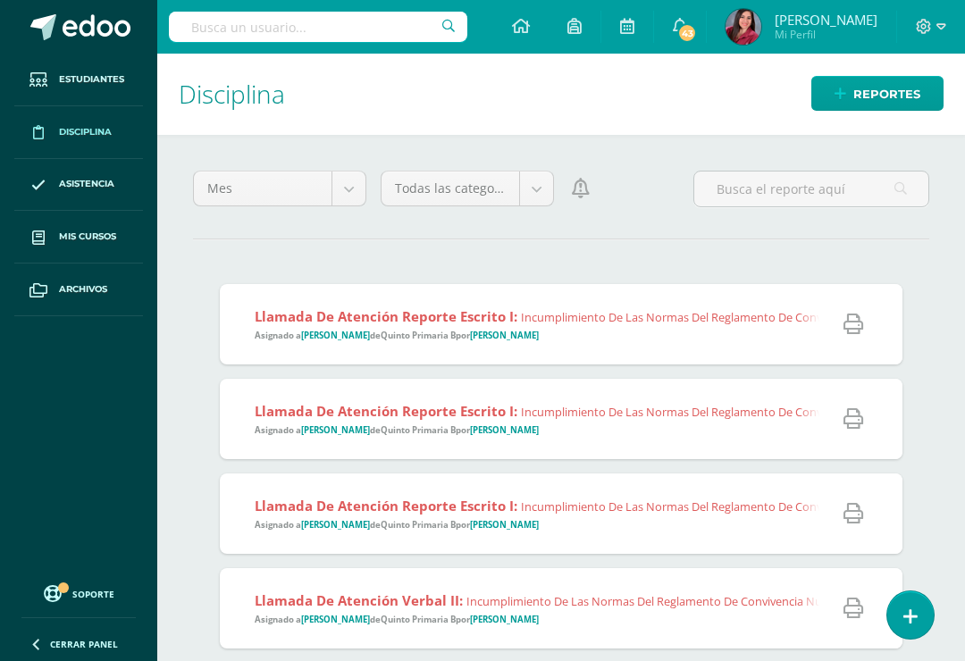
click at [901, 606] on link at bounding box center [910, 614] width 46 height 47
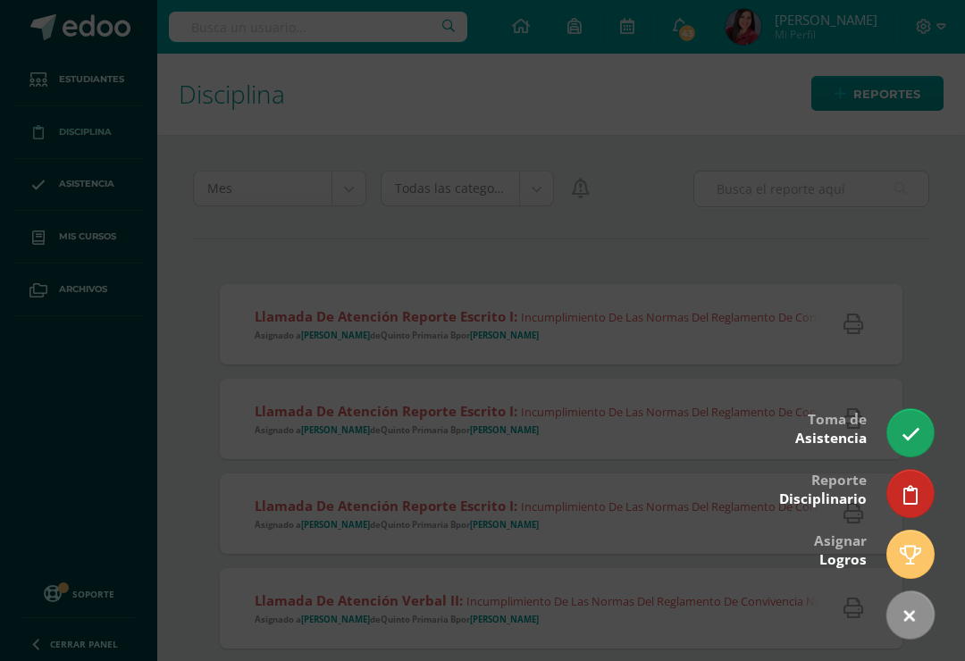
click at [901, 487] on link at bounding box center [910, 493] width 46 height 47
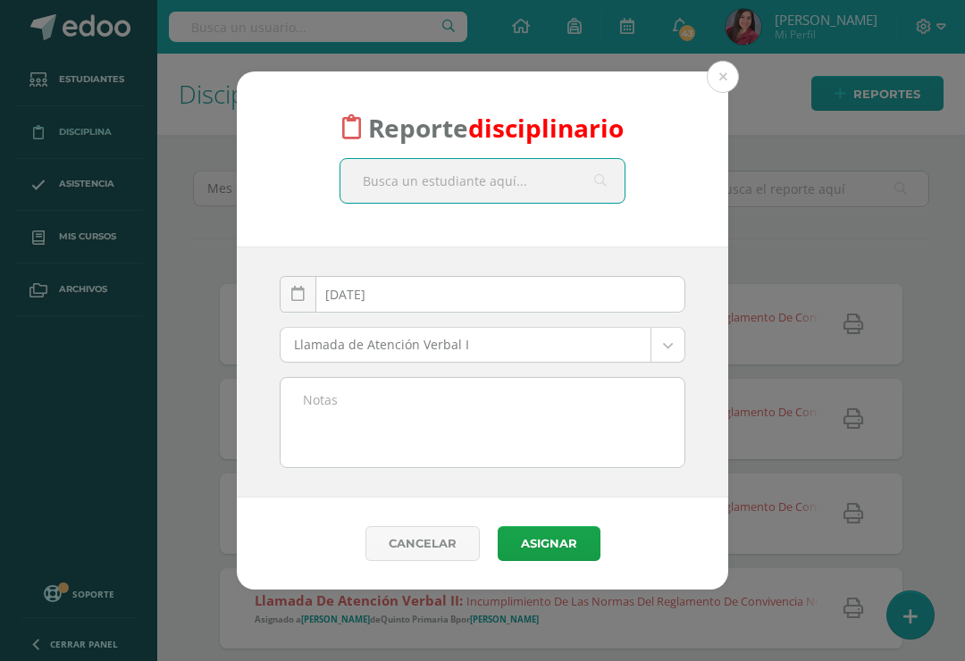
click at [516, 174] on input "text" at bounding box center [482, 181] width 284 height 44
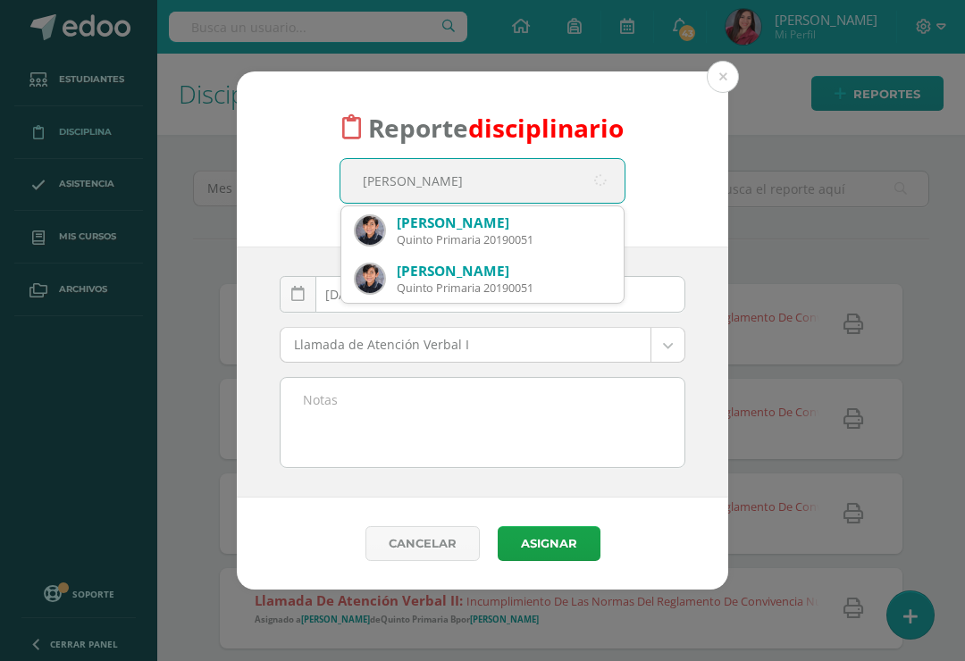
type input "Ethan morgan"
click at [558, 228] on div "Ethan Emiliano Morgan Solórzano" at bounding box center [503, 222] width 213 height 19
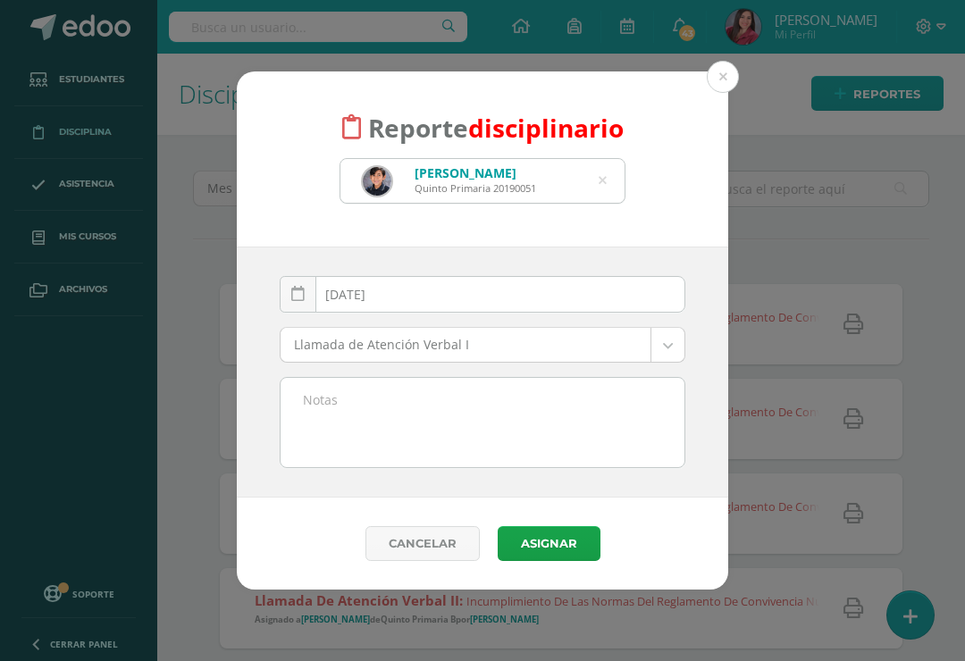
click at [503, 347] on body "Reporte disciplinario Ethan Emiliano Morgan Solórzano Quinto Primaria 20190051 …" at bounding box center [482, 330] width 965 height 661
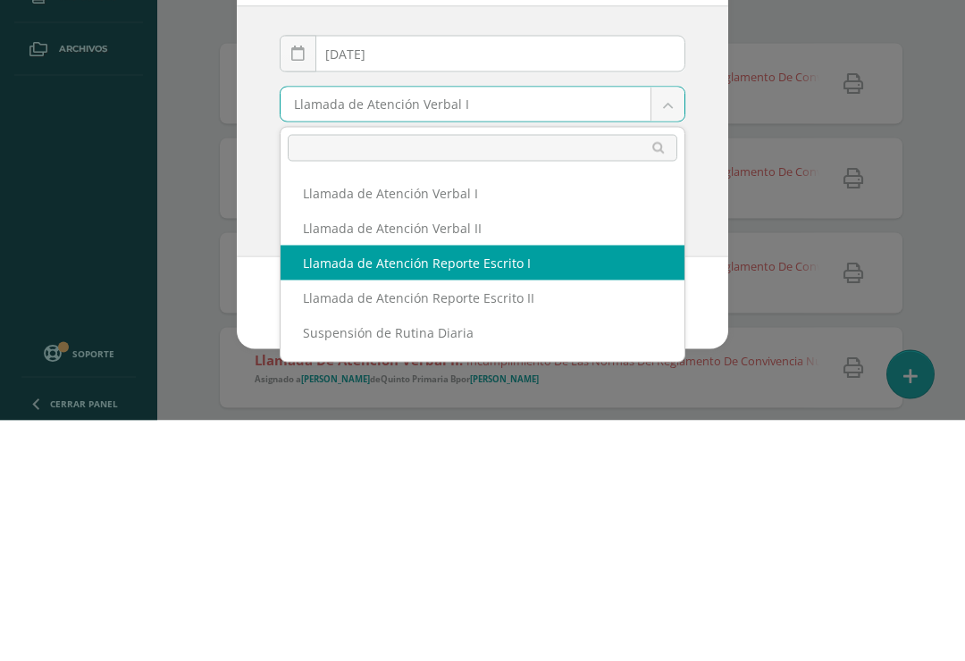
select select "13"
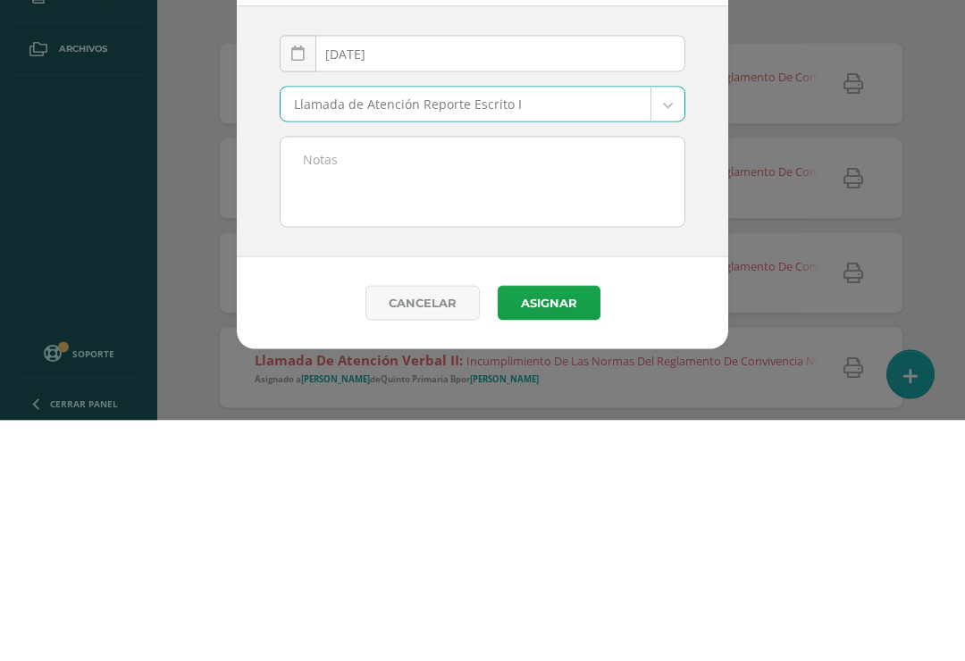
click at [501, 378] on textarea at bounding box center [482, 422] width 404 height 89
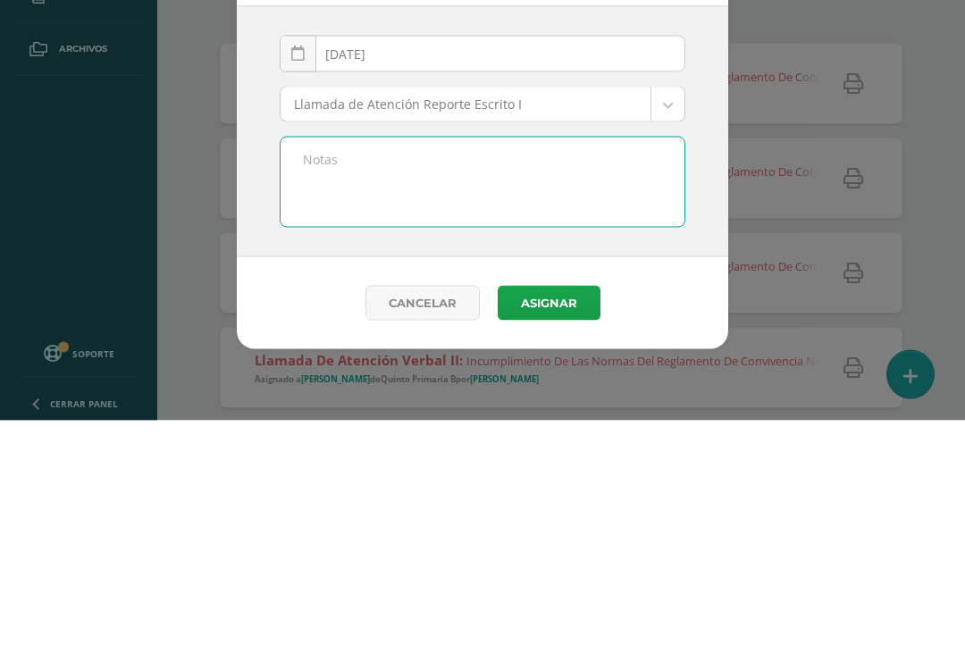
paste textarea "Incumplimiento de las normas del Reglamento de Convivencia numeral 7.2, inciso …"
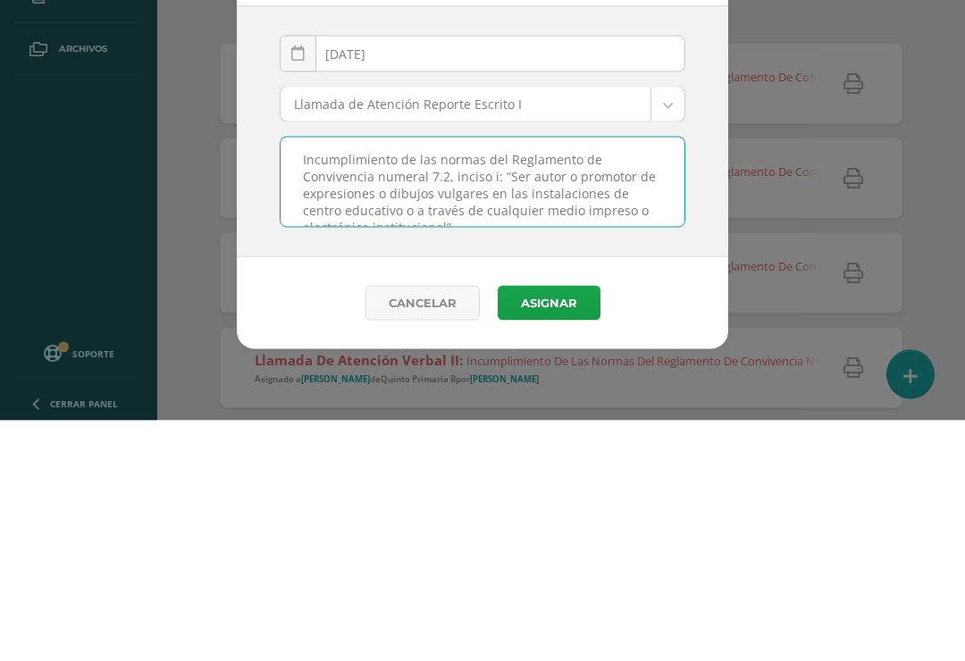
scroll to position [14, 0]
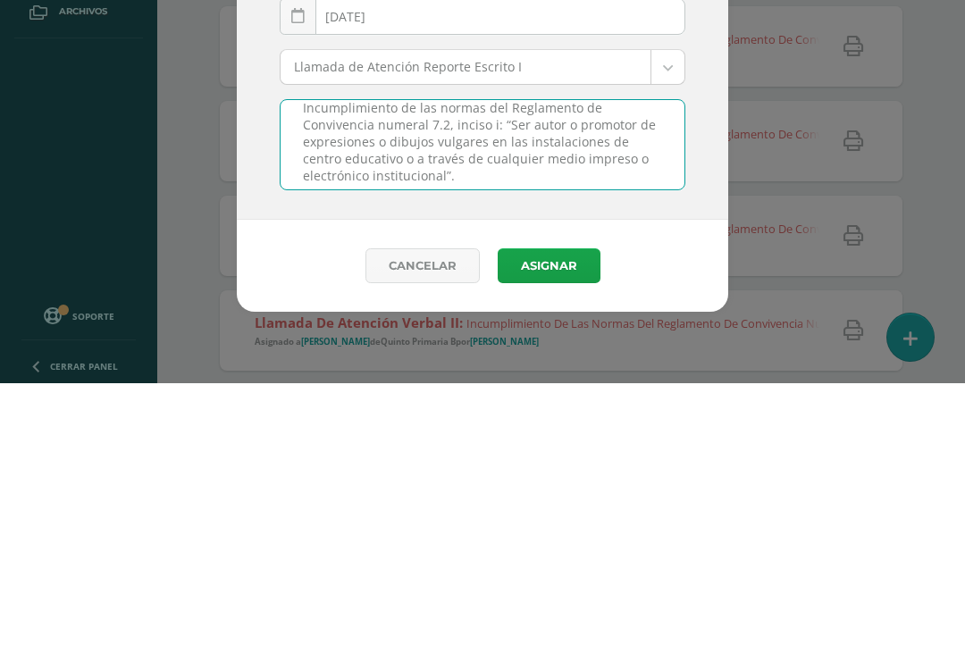
type textarea "Incumplimiento de las normas del Reglamento de Convivencia numeral 7.2, inciso …"
click at [553, 526] on button "Asignar" at bounding box center [549, 543] width 103 height 35
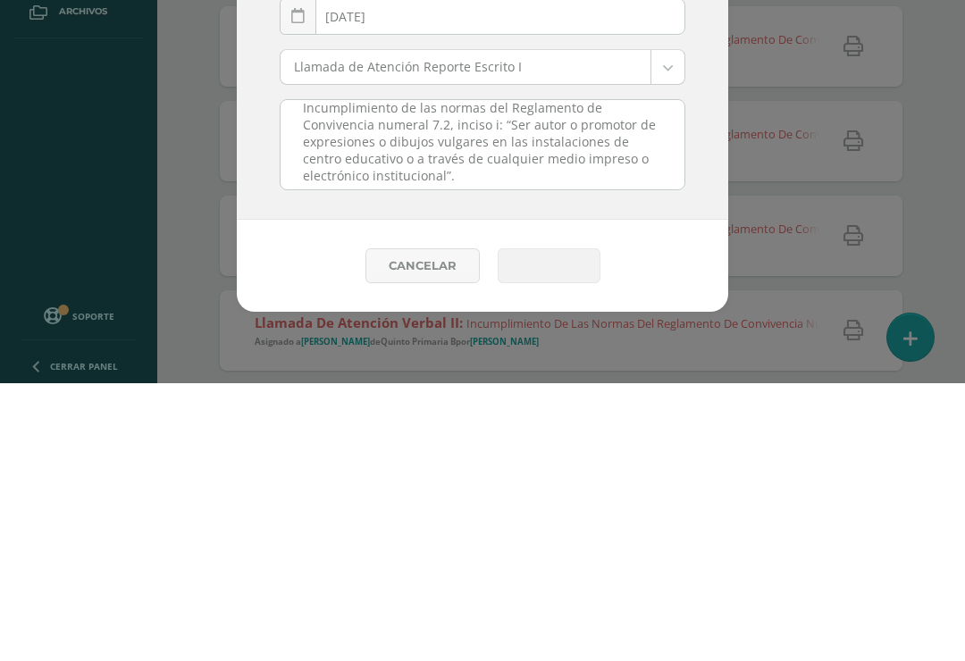
scroll to position [278, 0]
